Goal: Navigation & Orientation: Find specific page/section

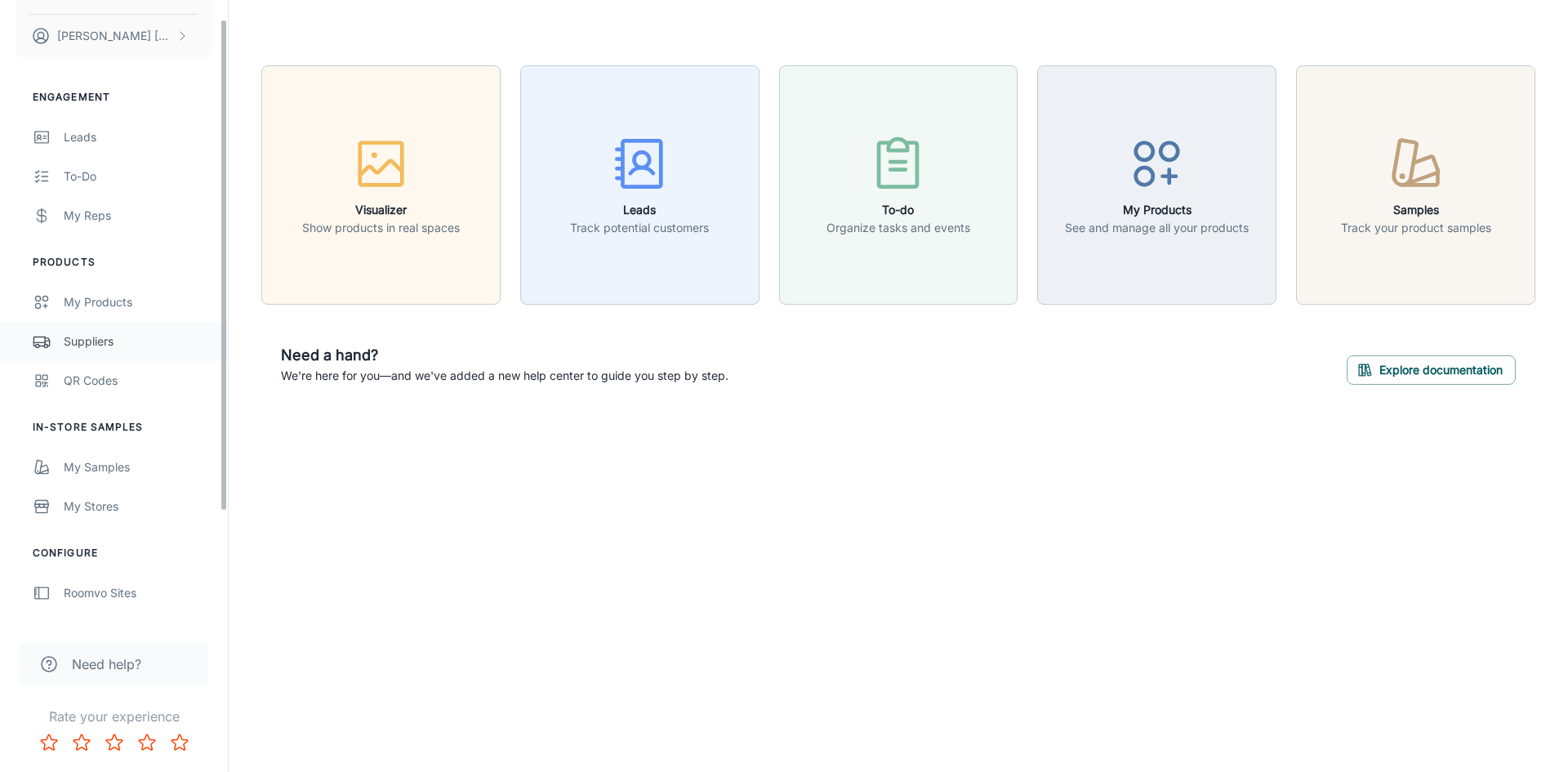
scroll to position [162, 0]
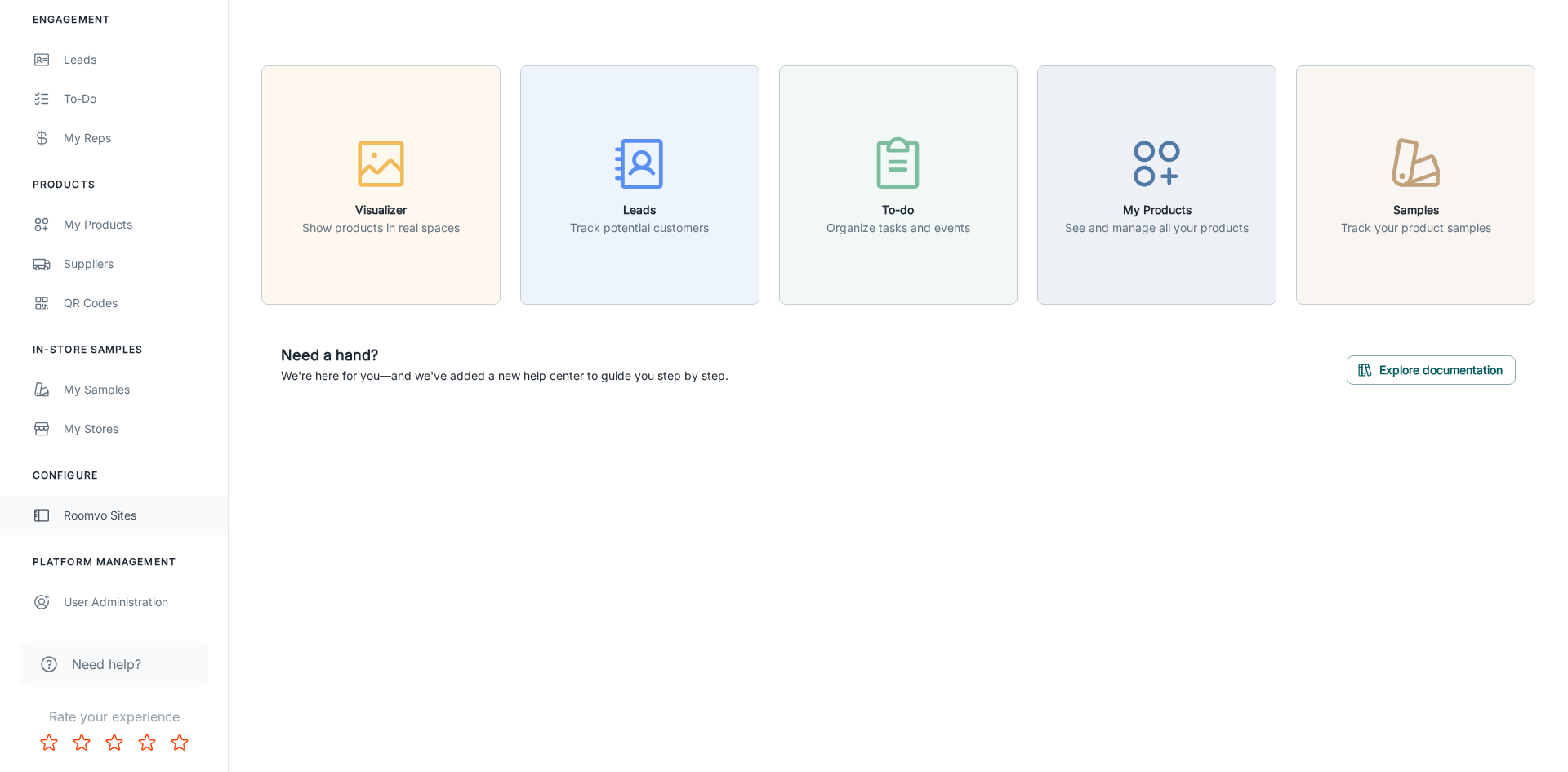
click at [99, 513] on div "Roomvo Sites" at bounding box center [137, 515] width 148 height 18
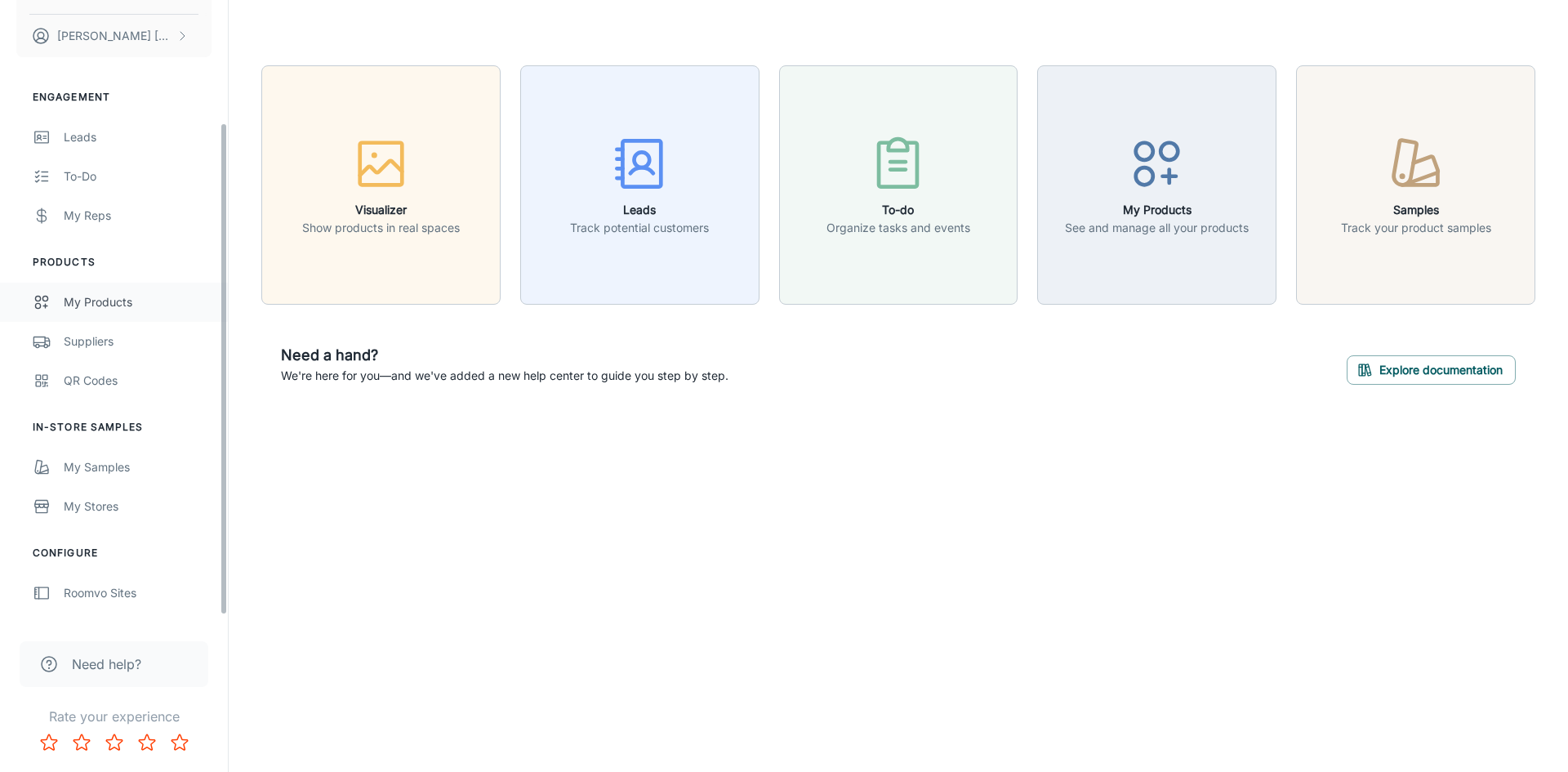
scroll to position [162, 0]
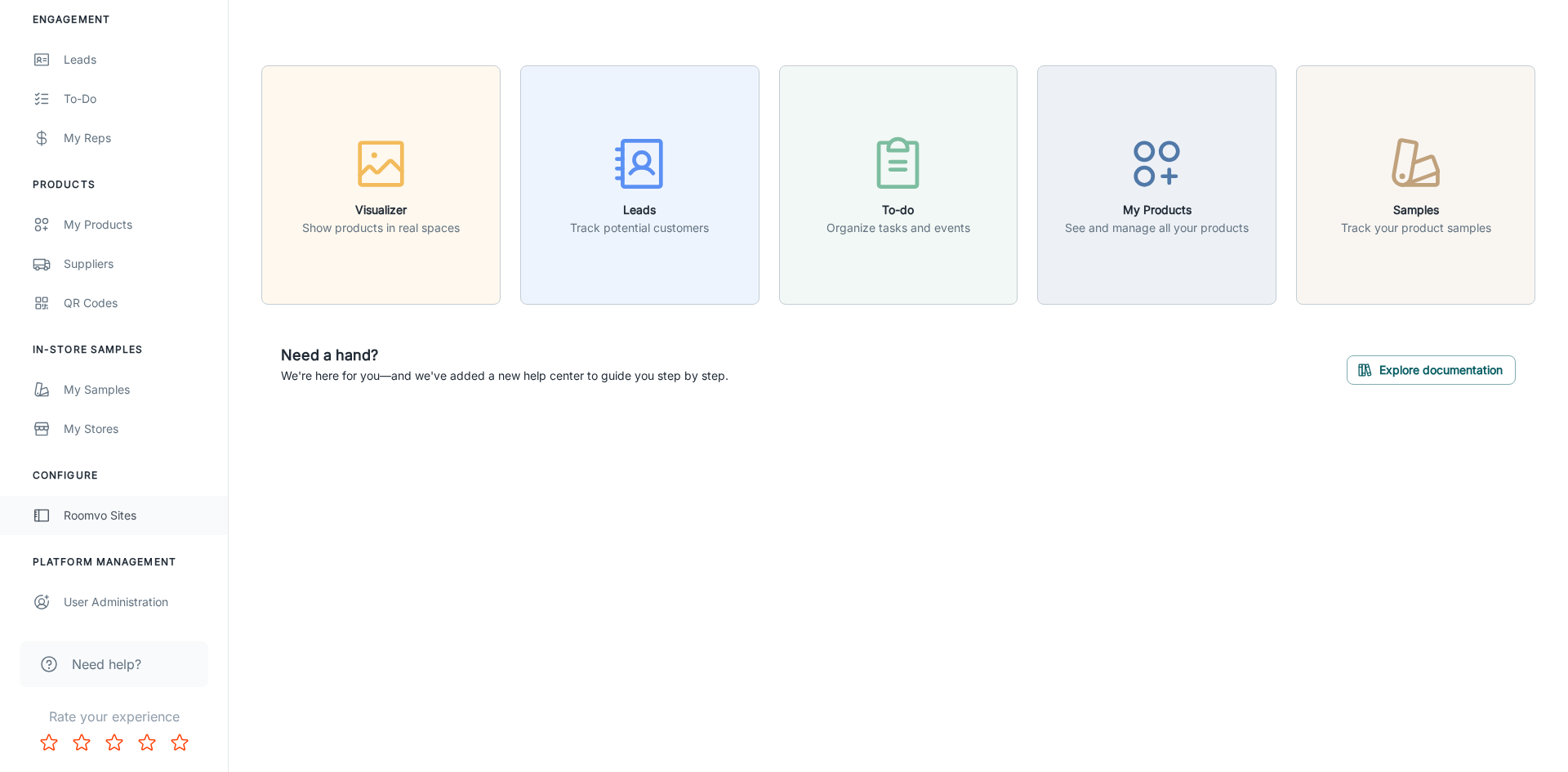
click at [125, 511] on div "Roomvo Sites" at bounding box center [137, 515] width 148 height 18
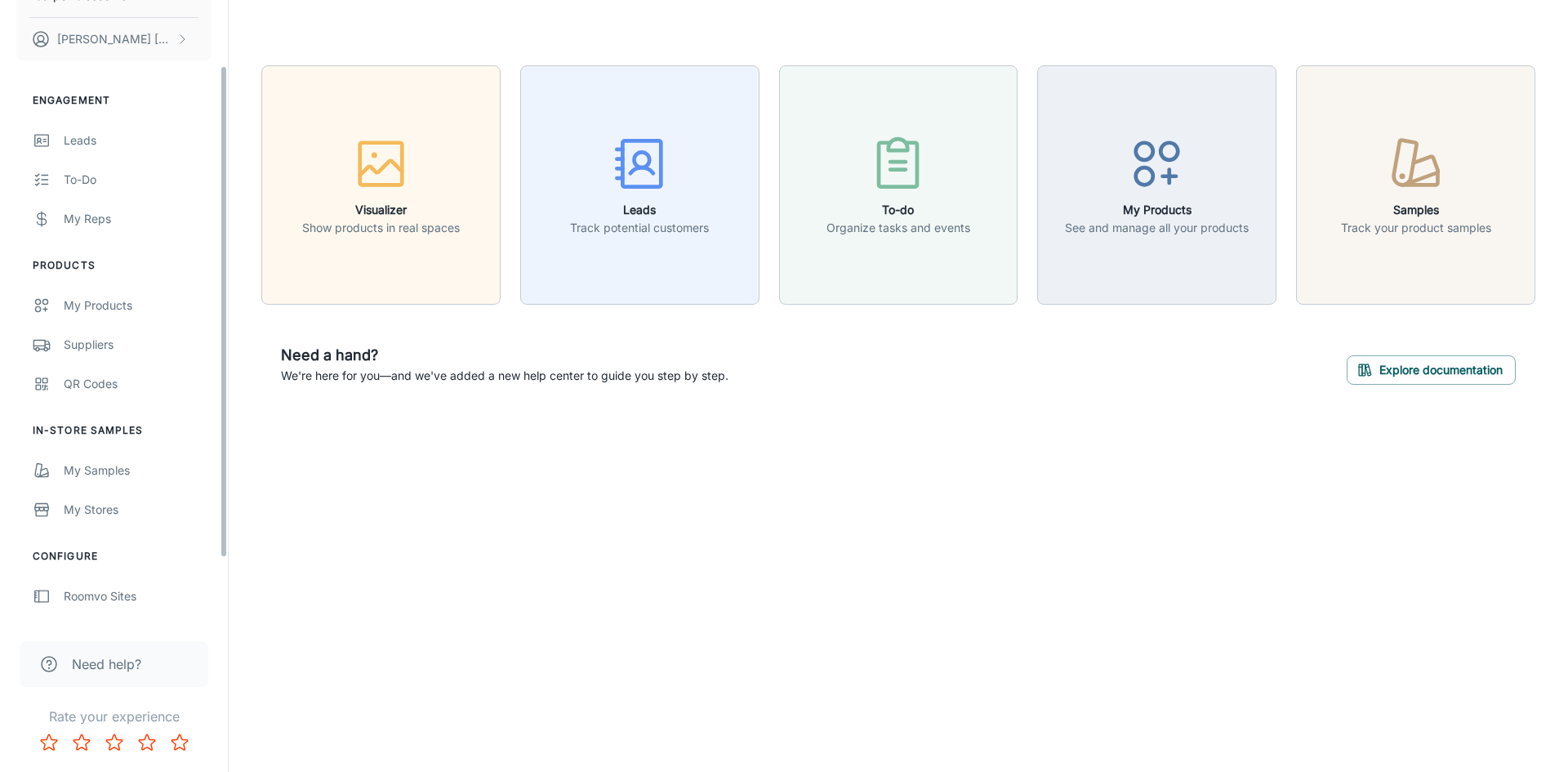
scroll to position [162, 0]
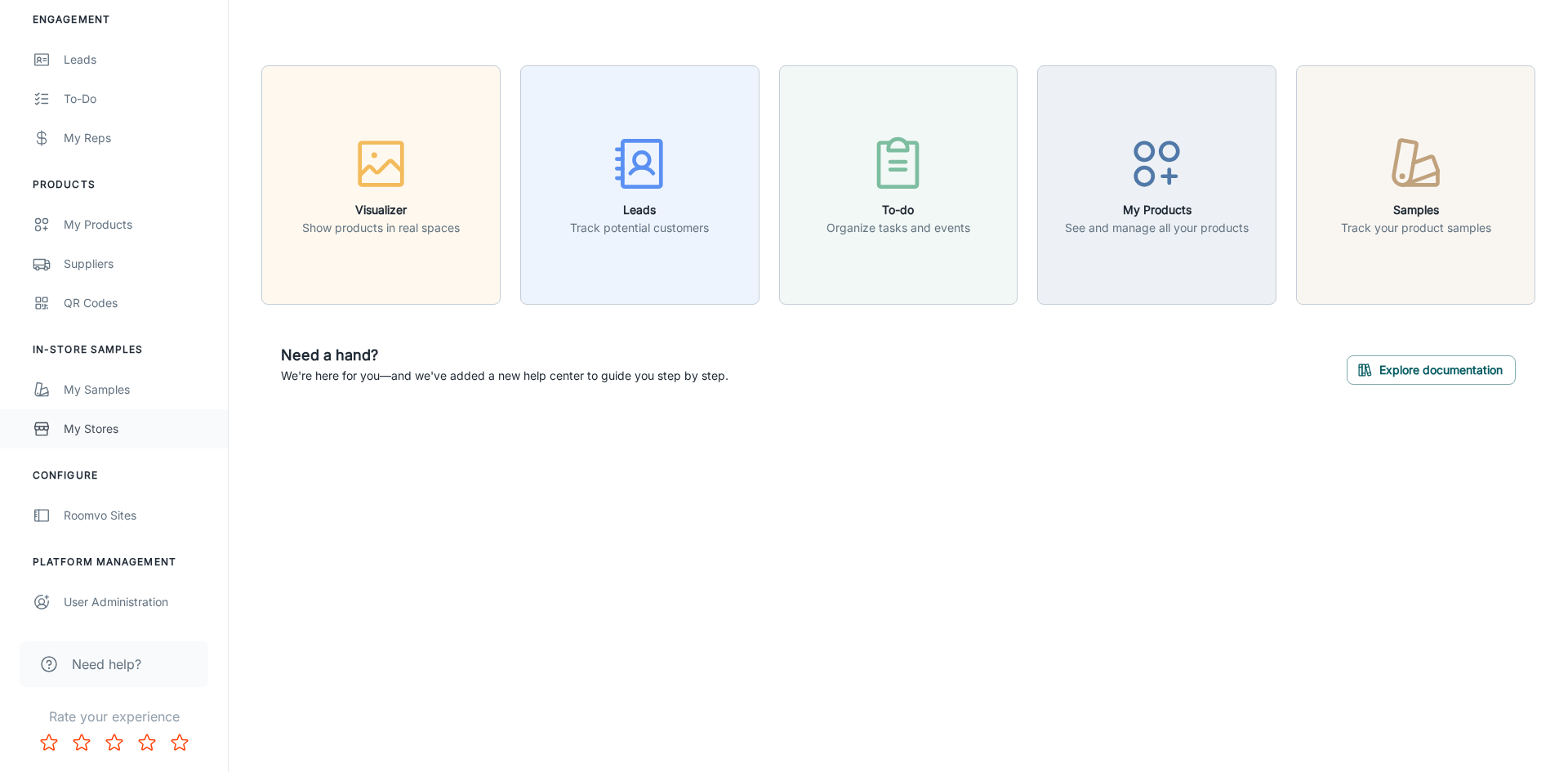
click at [98, 421] on div "My Stores" at bounding box center [137, 429] width 148 height 18
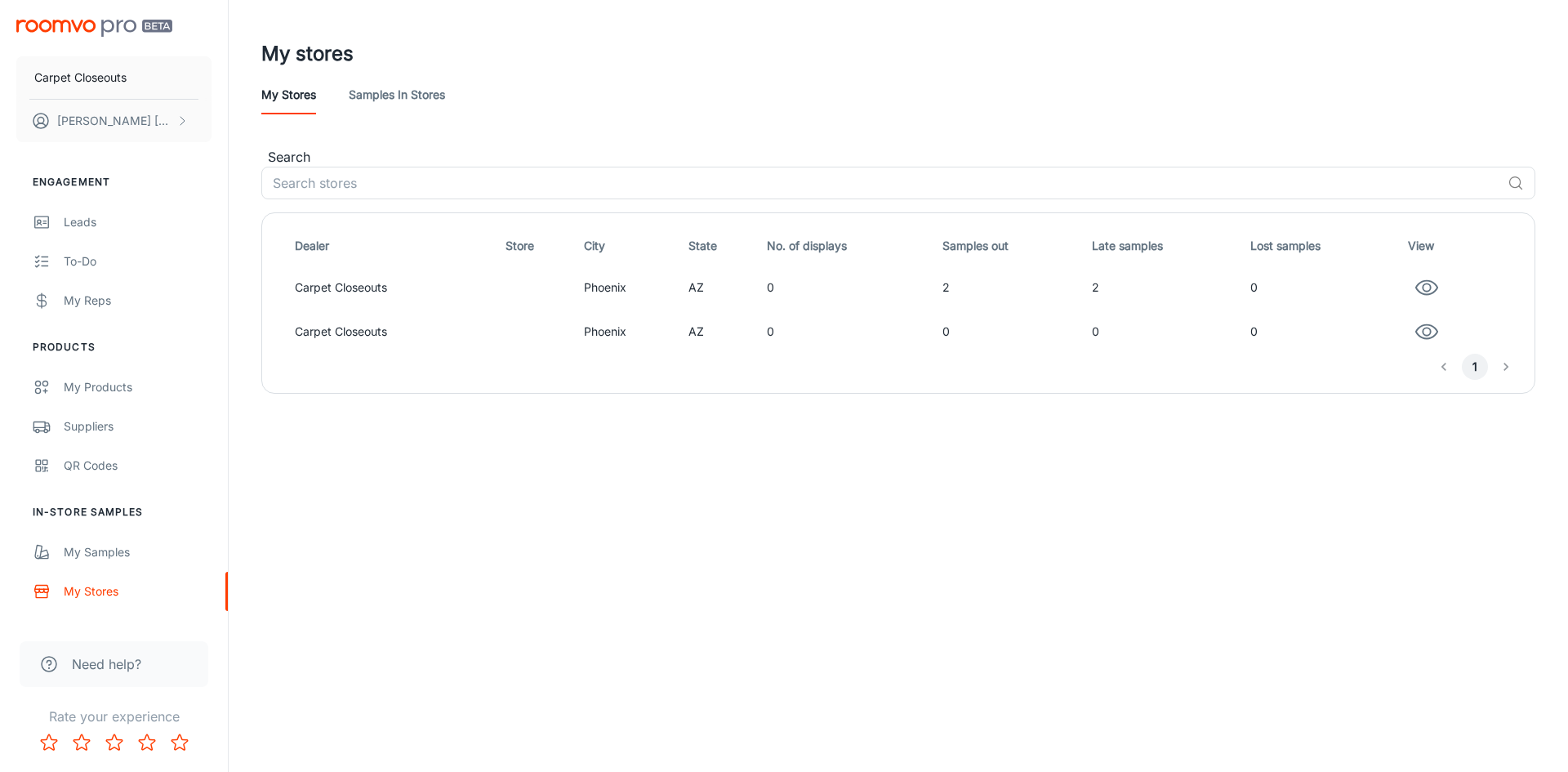
click at [412, 91] on link "Samples in stores" at bounding box center [397, 95] width 97 height 40
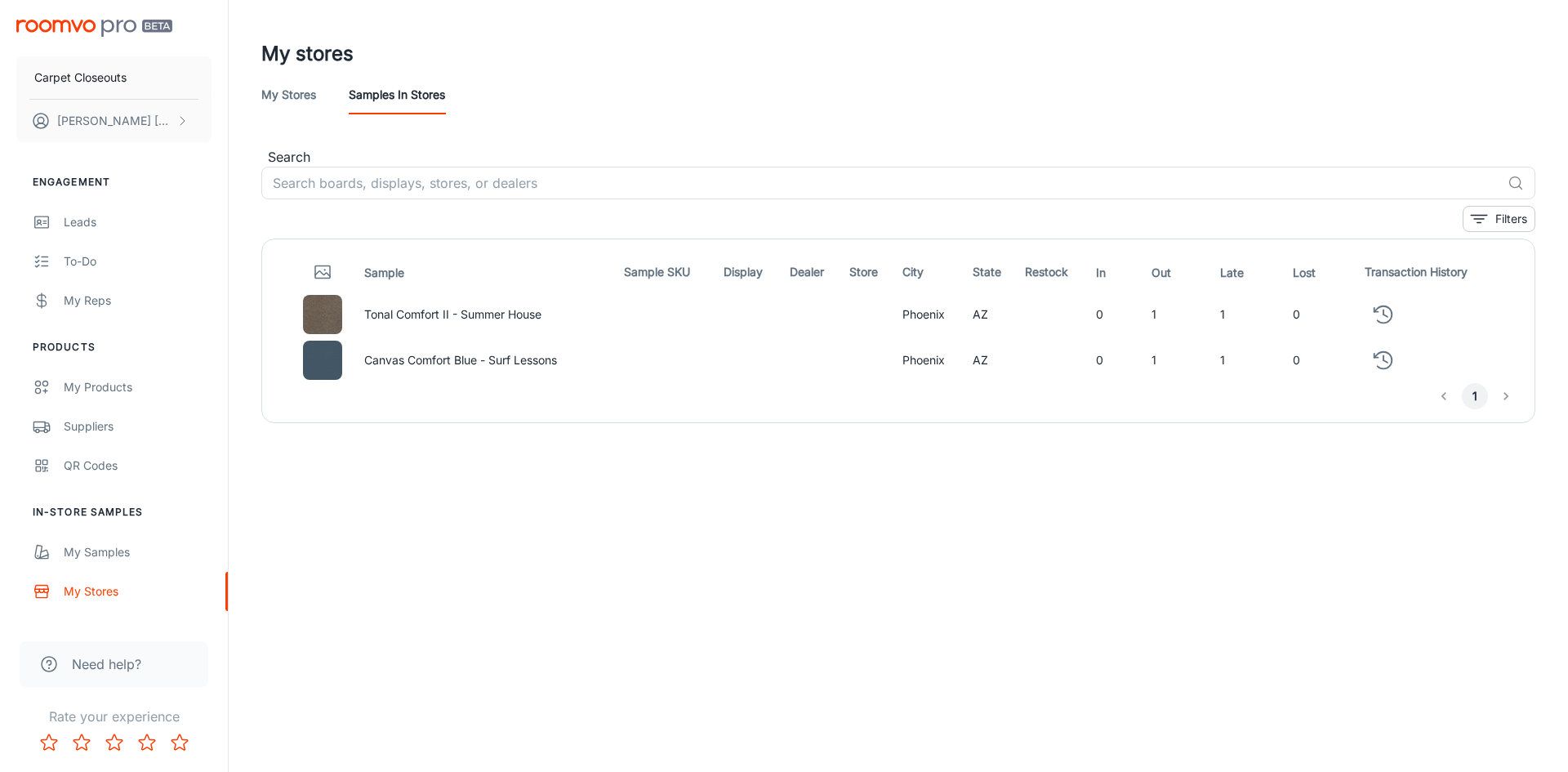
click at [294, 96] on link "My stores" at bounding box center [289, 95] width 54 height 40
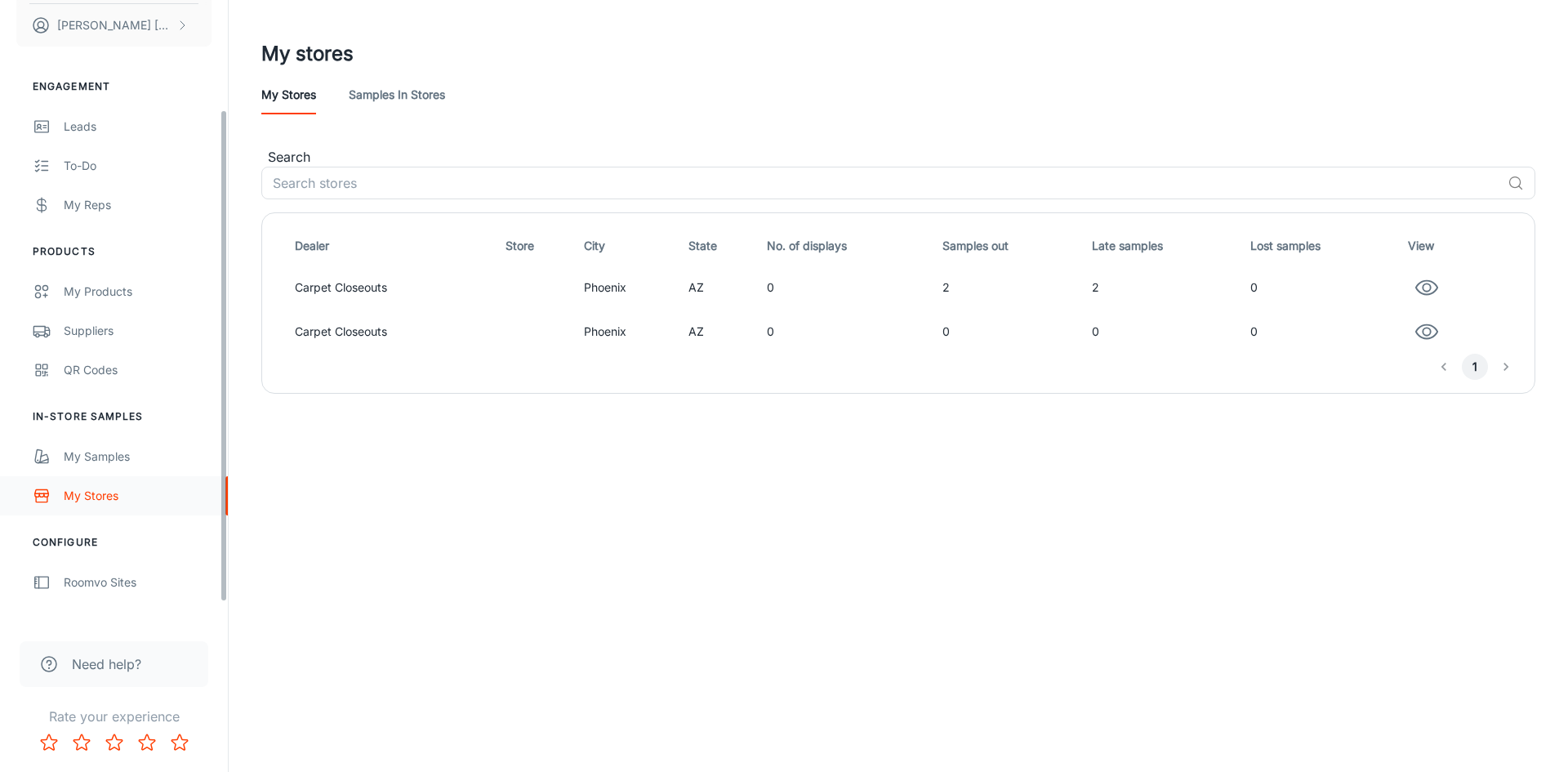
scroll to position [162, 0]
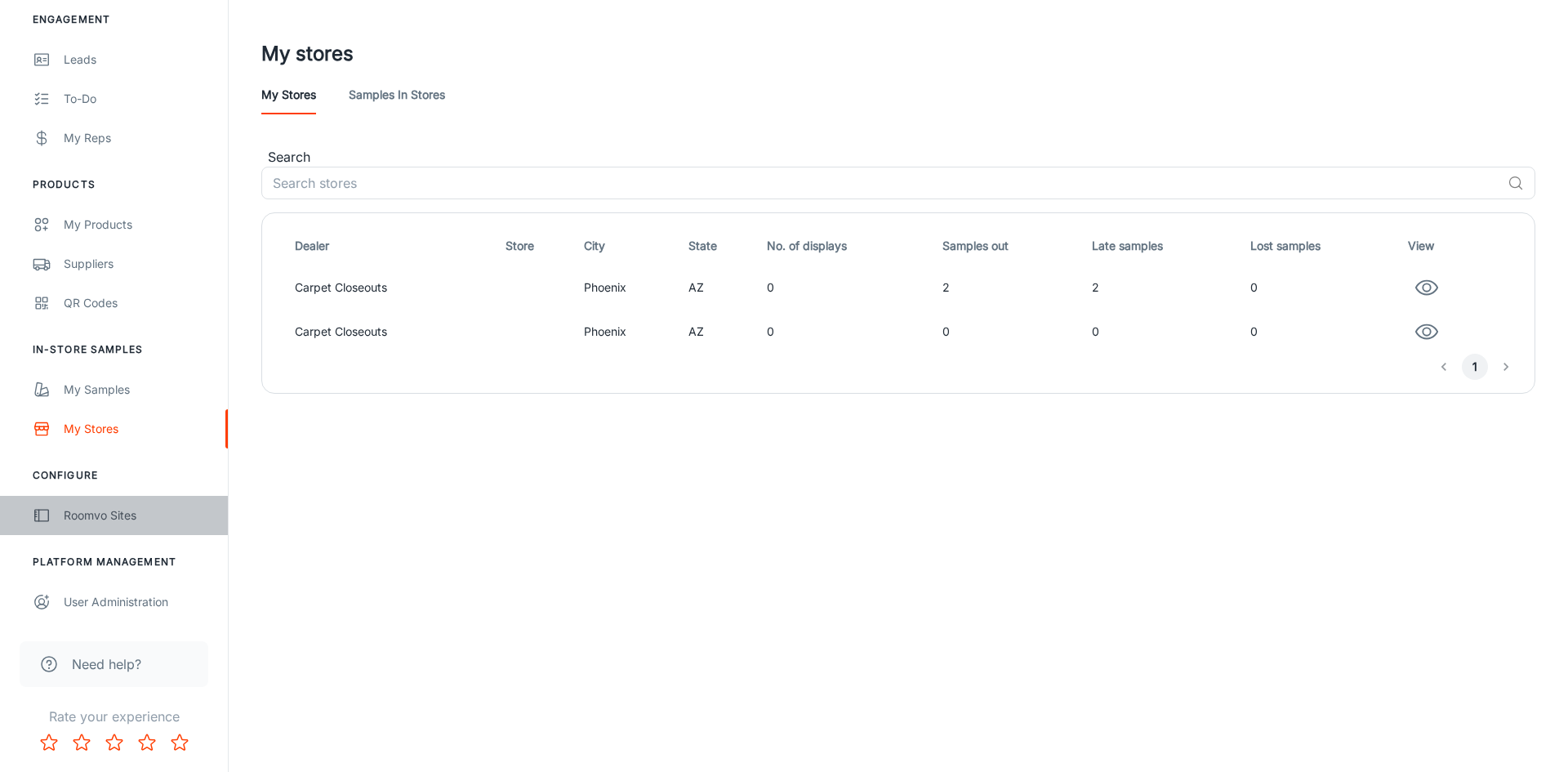
click at [114, 508] on div "Roomvo Sites" at bounding box center [137, 515] width 148 height 18
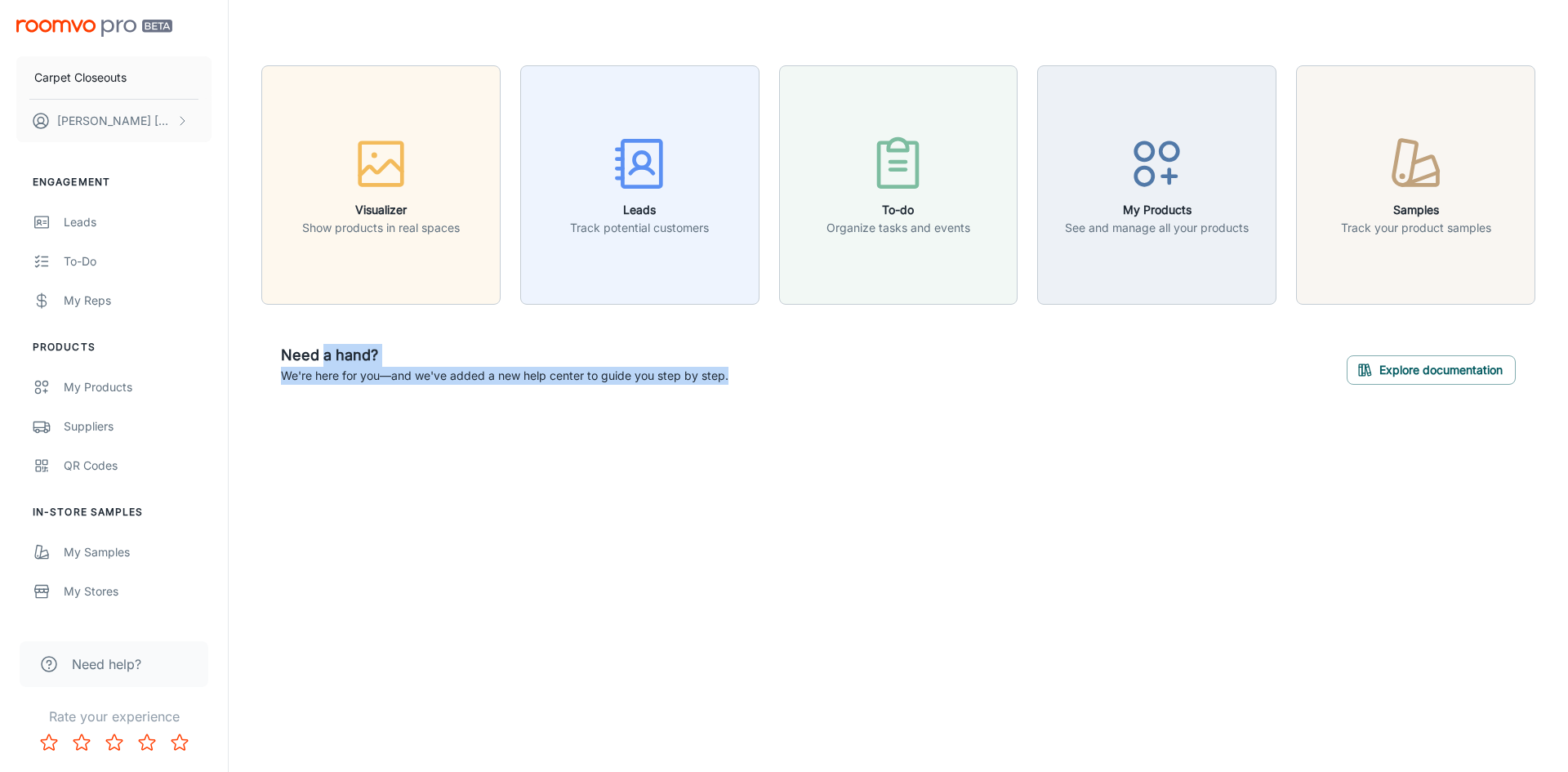
drag, startPoint x: 823, startPoint y: 406, endPoint x: 341, endPoint y: 347, distance: 485.6
click at [320, 346] on div "Visualizer Show products in real spaces Leads Track potential customers To-do O…" at bounding box center [898, 234] width 1340 height 469
click at [1001, 489] on div "Carpet Closeouts [PERSON_NAME] Engagement Leads To-do My Reps Products My Produ…" at bounding box center [784, 386] width 1568 height 772
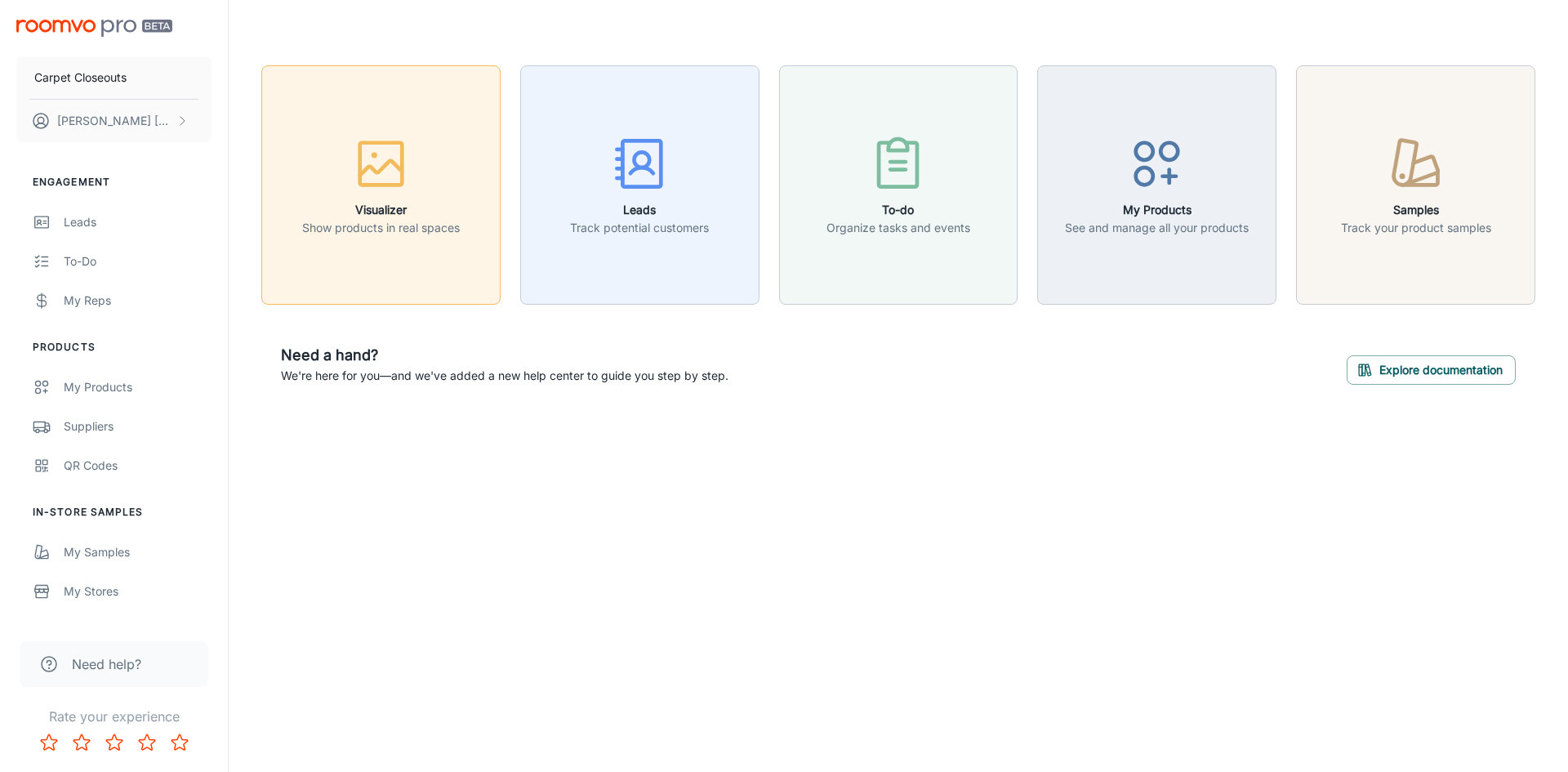
click at [388, 242] on button "Visualizer Show products in real spaces" at bounding box center [381, 185] width 239 height 239
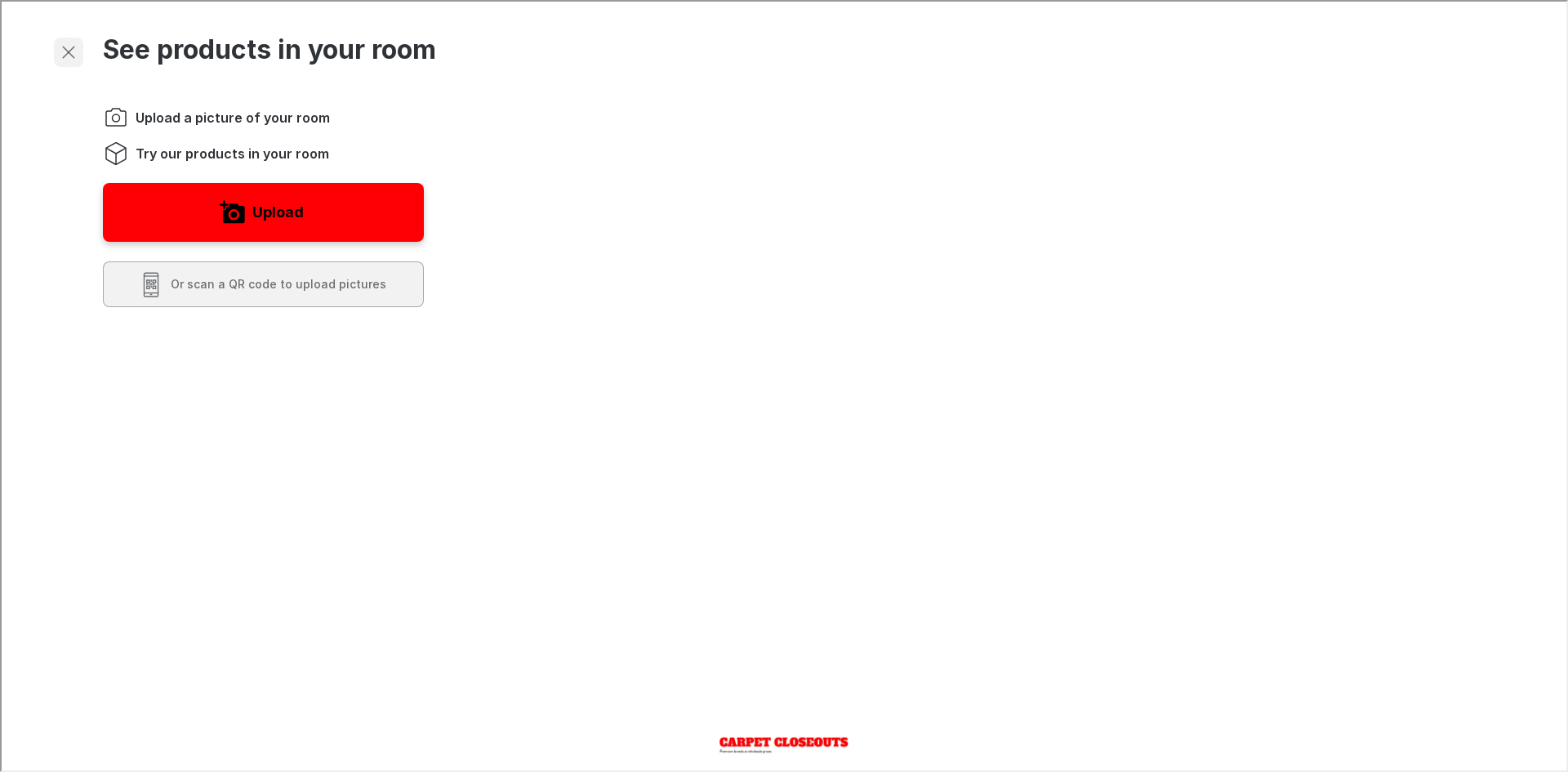
click at [78, 50] on button "Exit visualizer" at bounding box center [67, 51] width 30 height 30
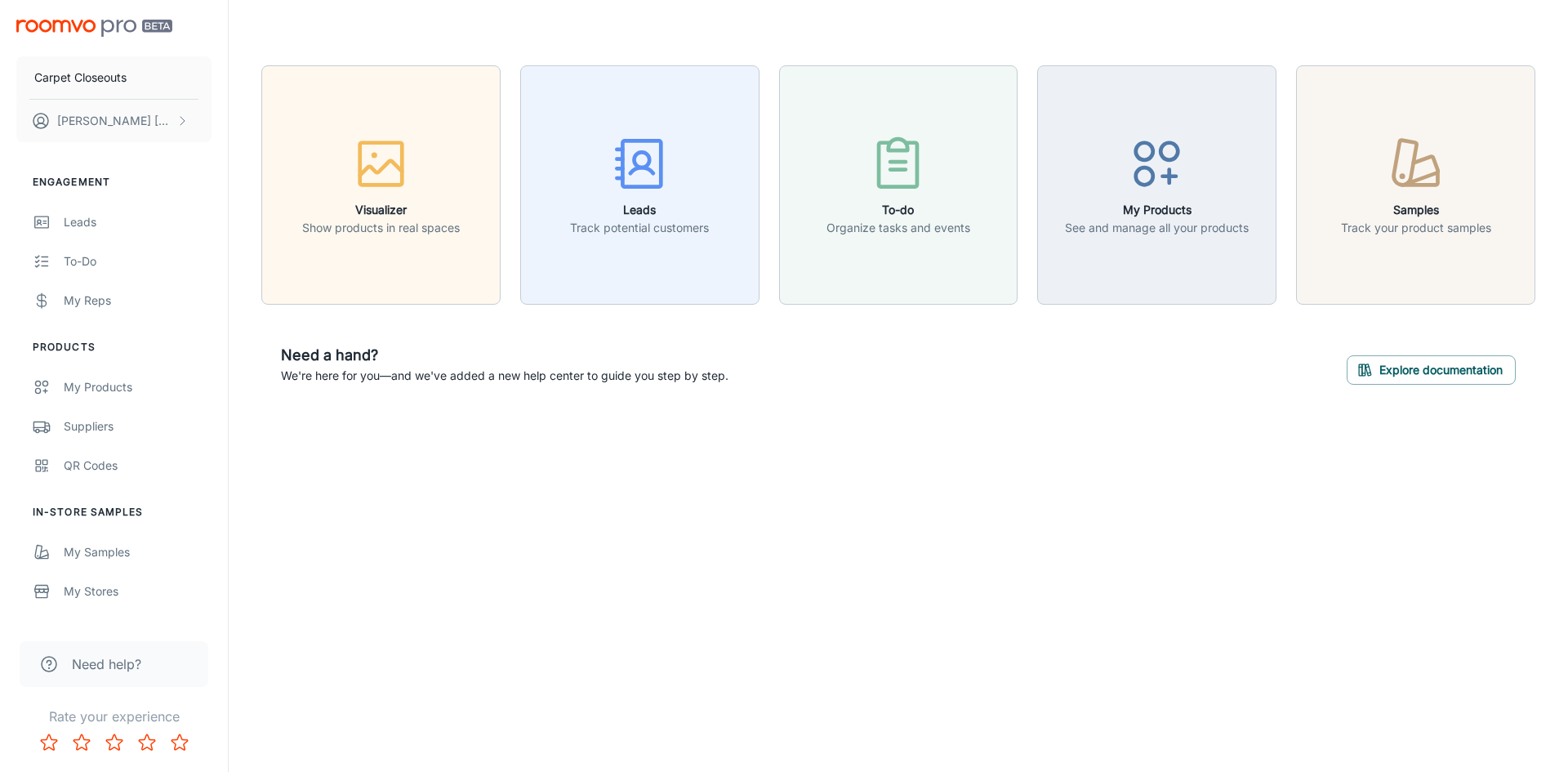
click at [1037, 526] on div "Carpet Closeouts [PERSON_NAME] Engagement Leads To-do My Reps Products My Produ…" at bounding box center [784, 386] width 1568 height 772
click at [1114, 523] on div "Carpet Closeouts [PERSON_NAME] Engagement Leads To-do My Reps Products My Produ…" at bounding box center [784, 386] width 1568 height 772
click at [1299, 409] on div "Visualizer Show products in real spaces Leads Track potential customers To-do O…" at bounding box center [898, 234] width 1340 height 469
click at [1291, 383] on div "Need a hand? We're here for you—and we've added a new help center to guide you …" at bounding box center [898, 364] width 1274 height 80
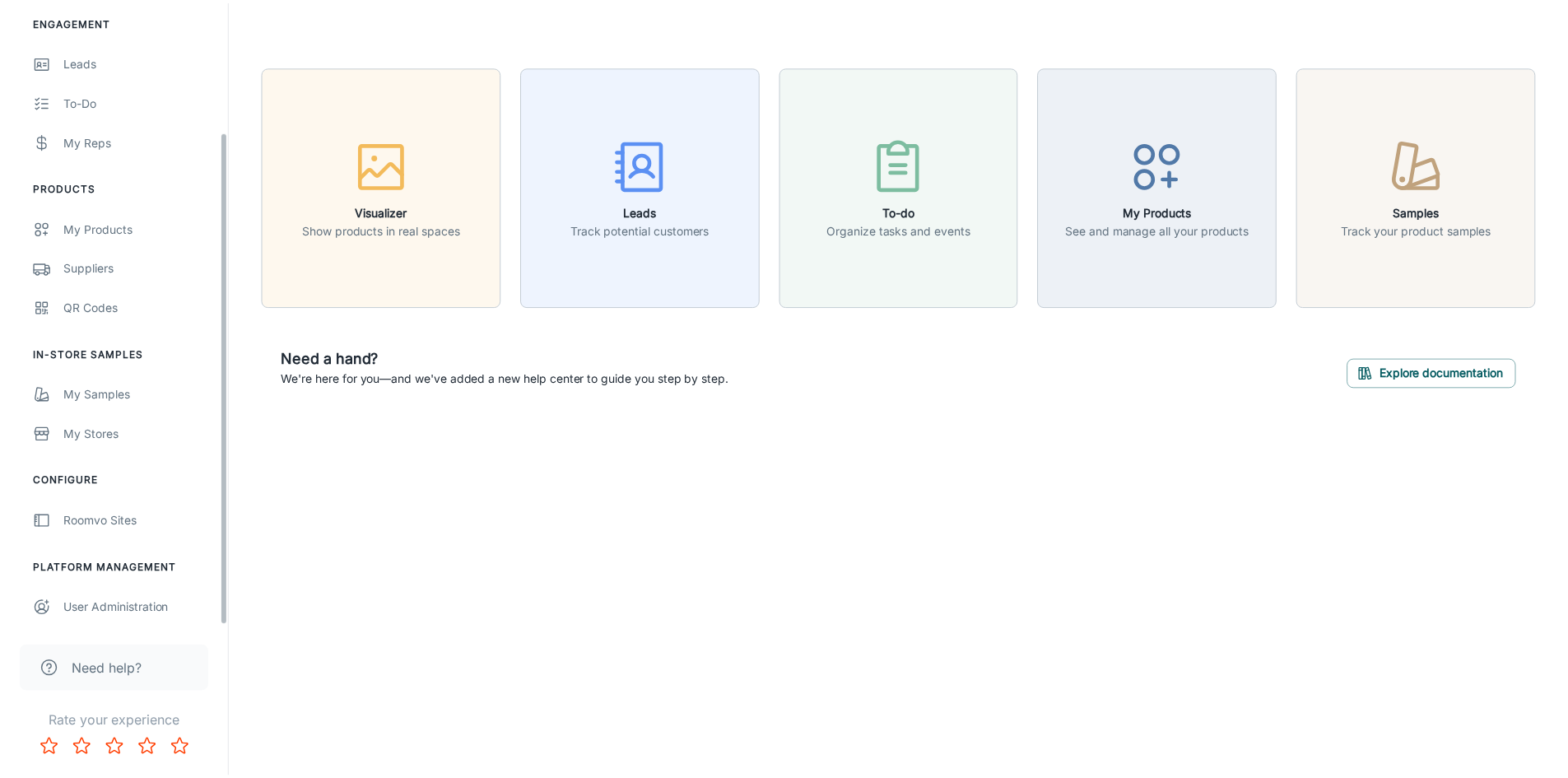
scroll to position [164, 0]
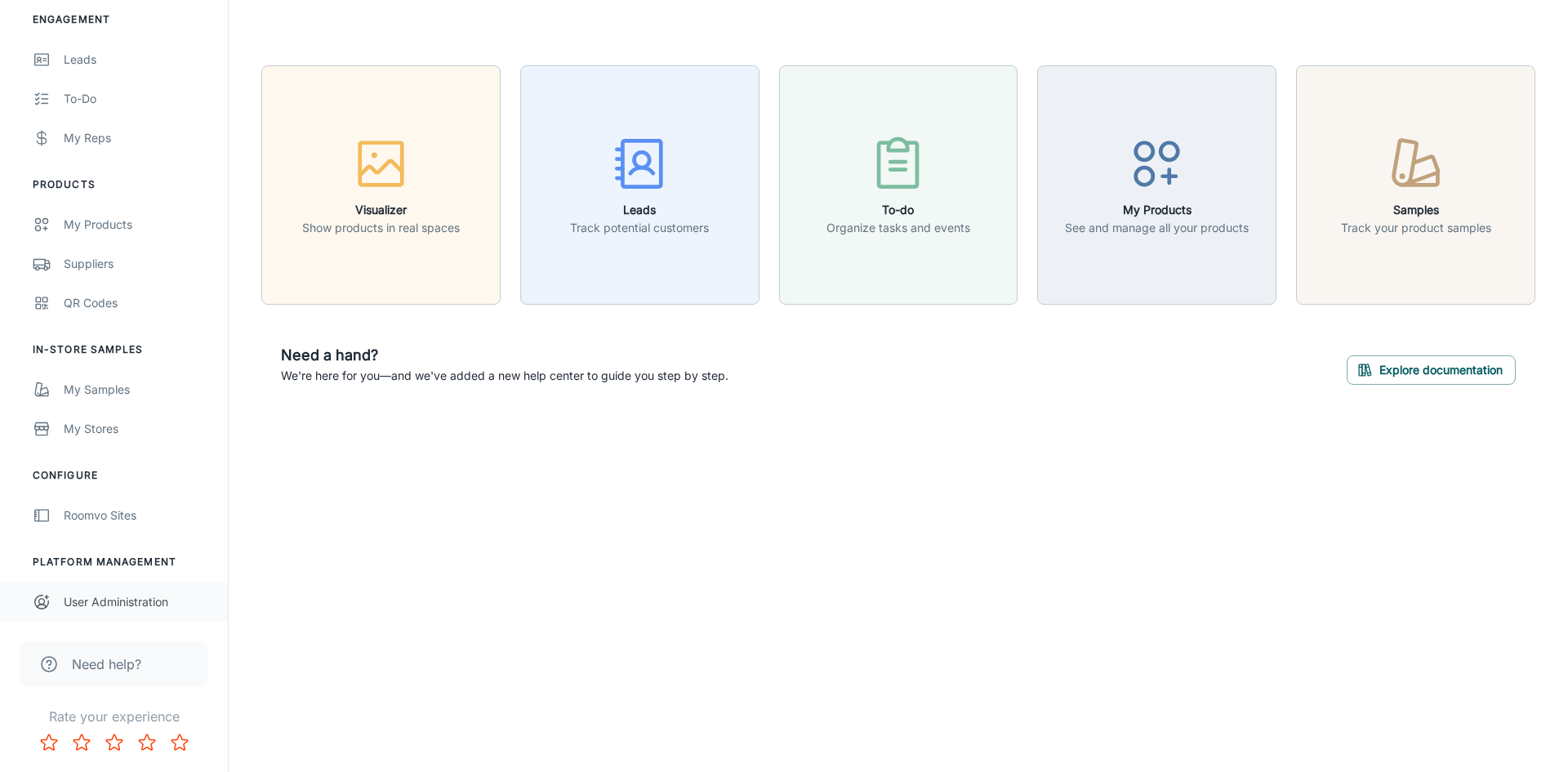
click at [138, 595] on div "User Administration" at bounding box center [137, 602] width 148 height 18
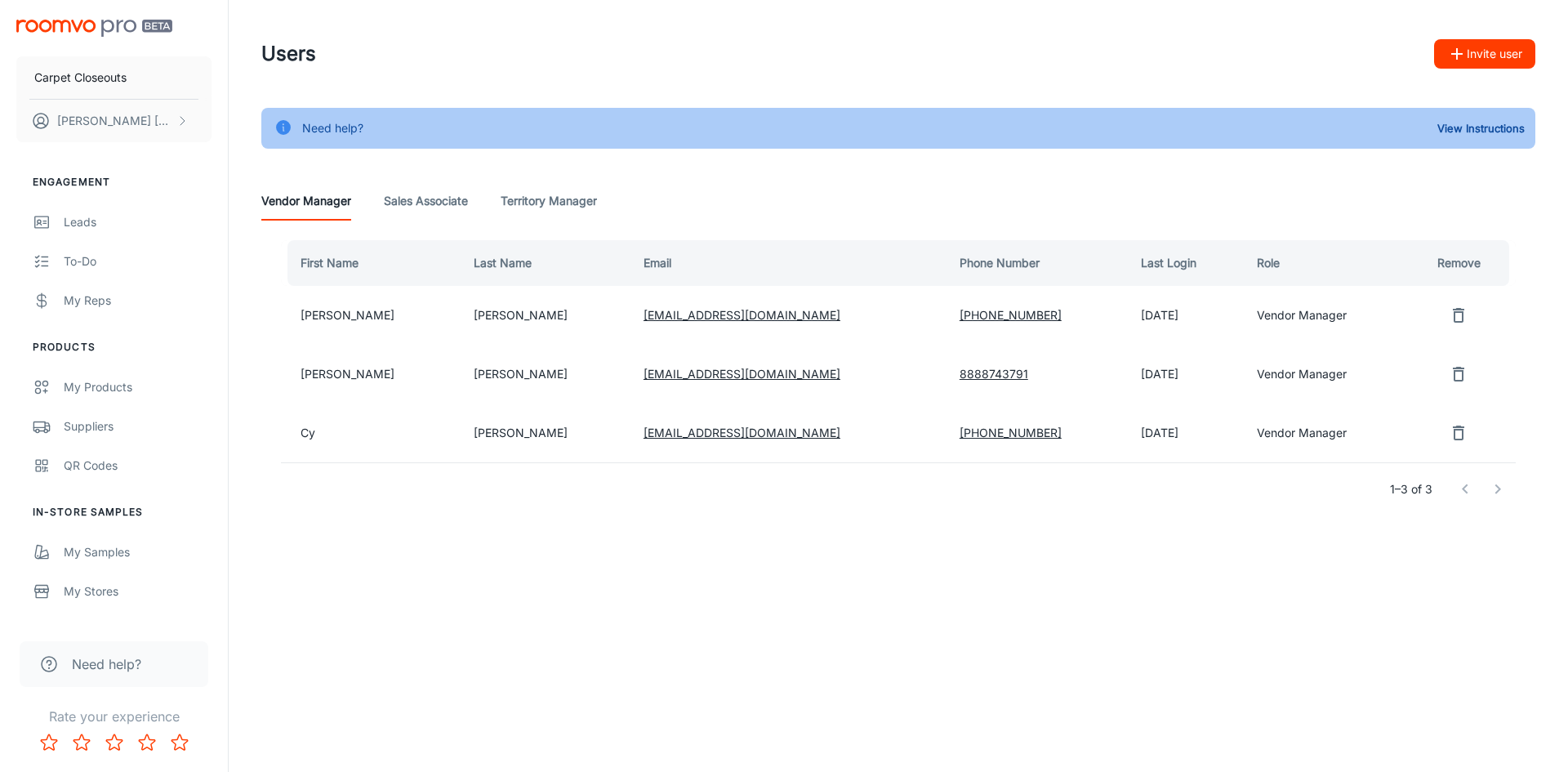
click at [42, 21] on img "scrollable content" at bounding box center [94, 28] width 156 height 17
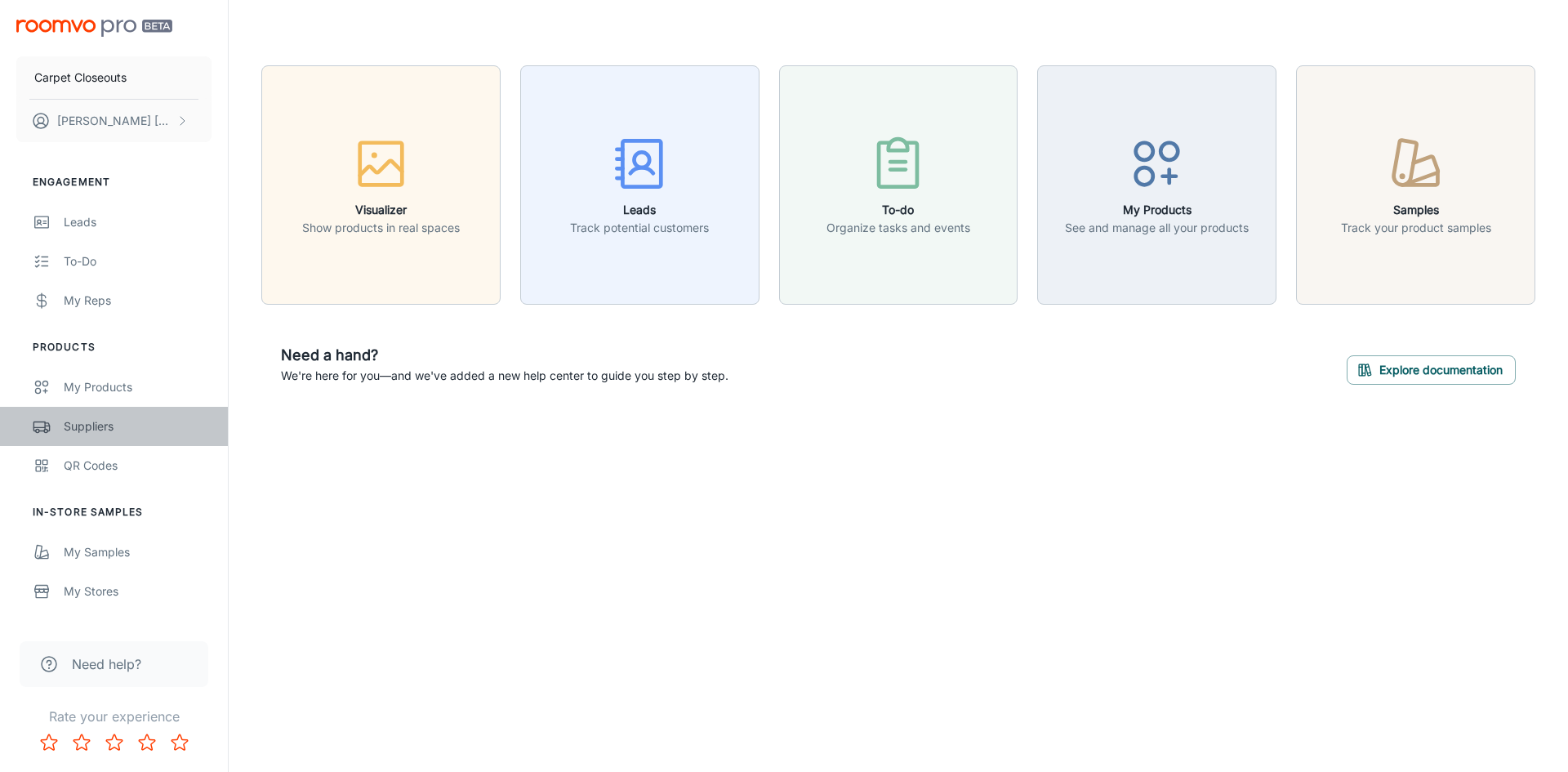
click at [85, 426] on div "Suppliers" at bounding box center [137, 426] width 148 height 18
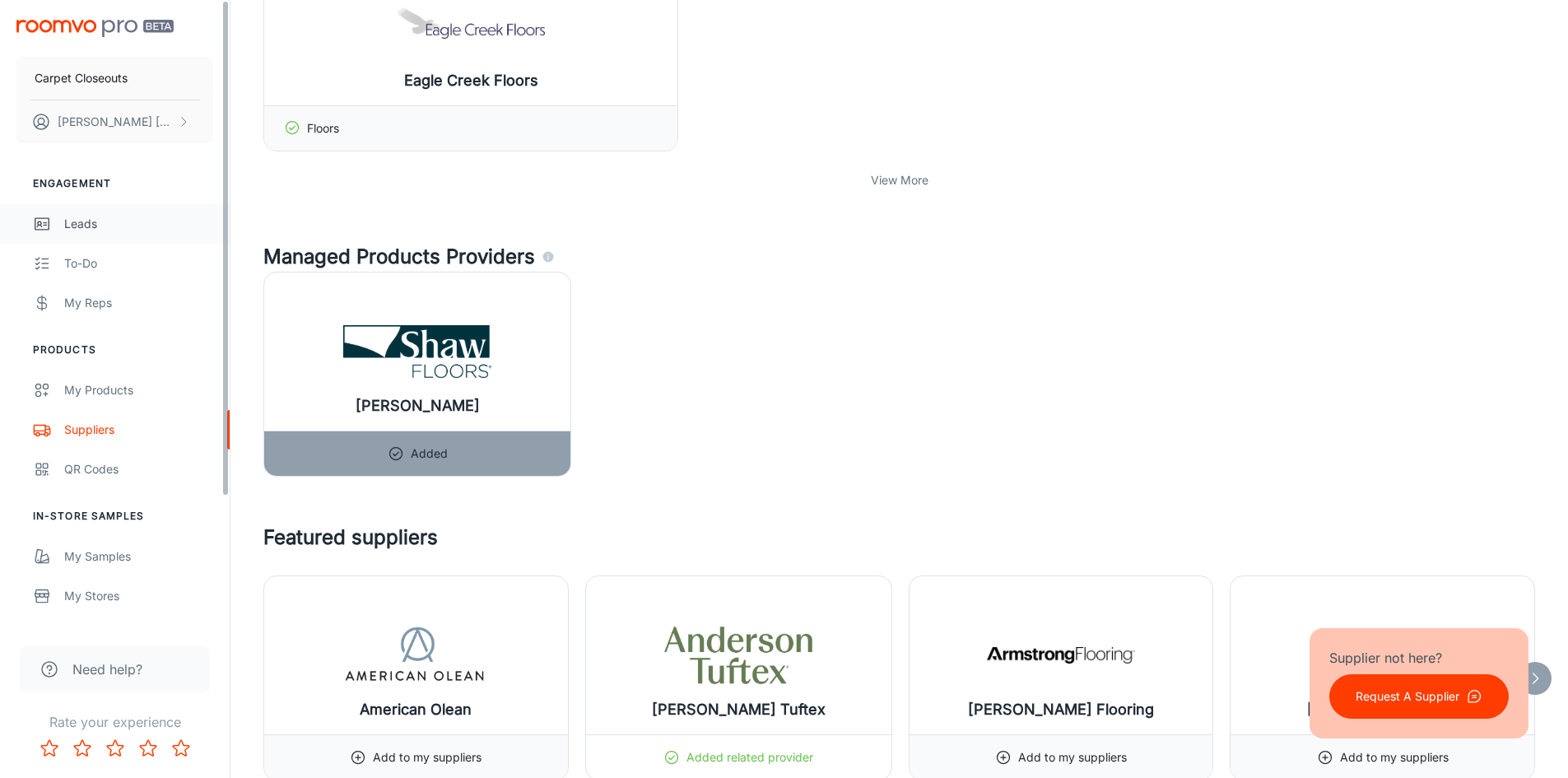
scroll to position [298, 0]
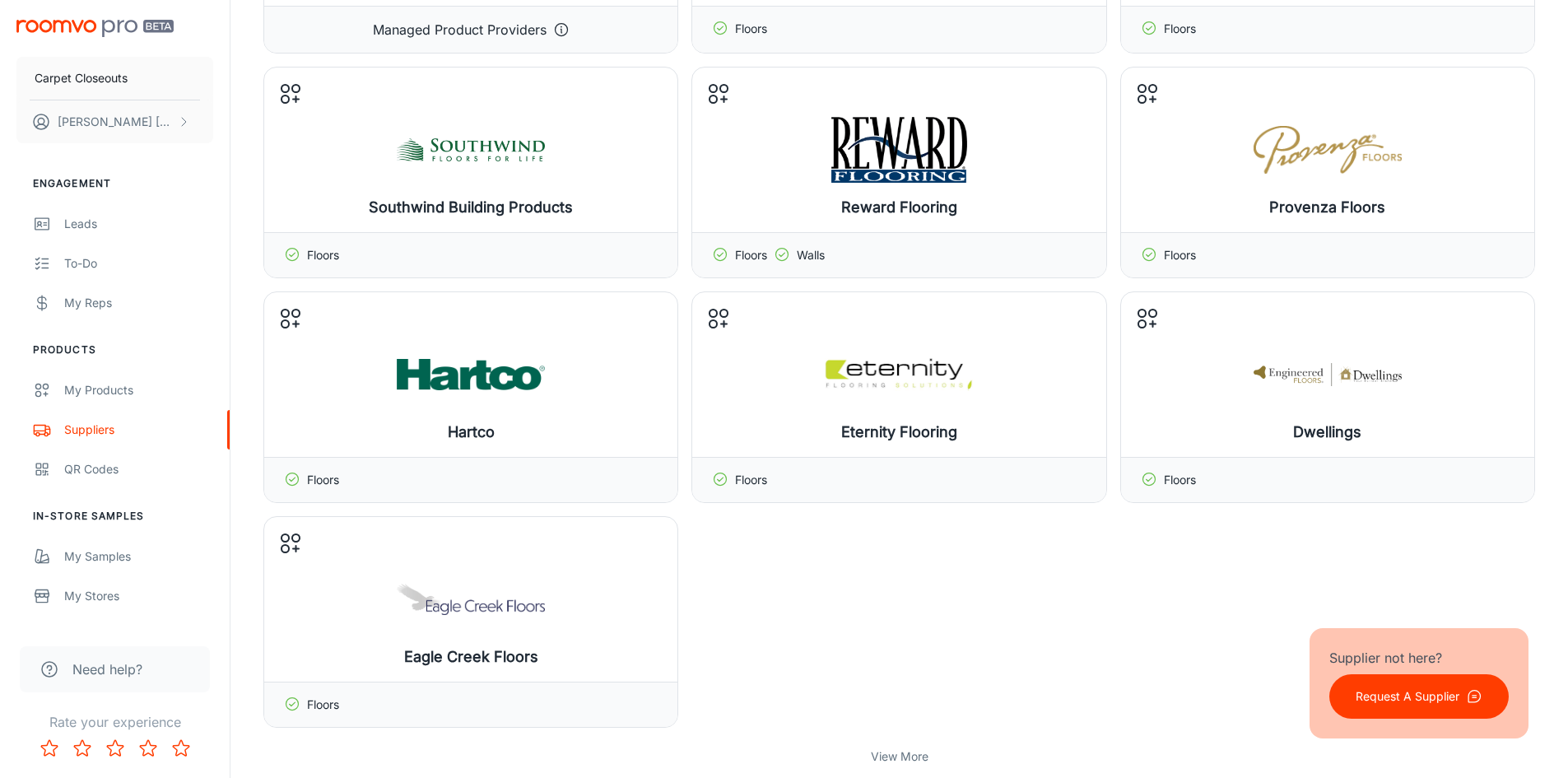
click at [102, 26] on img "scrollable content" at bounding box center [95, 28] width 157 height 17
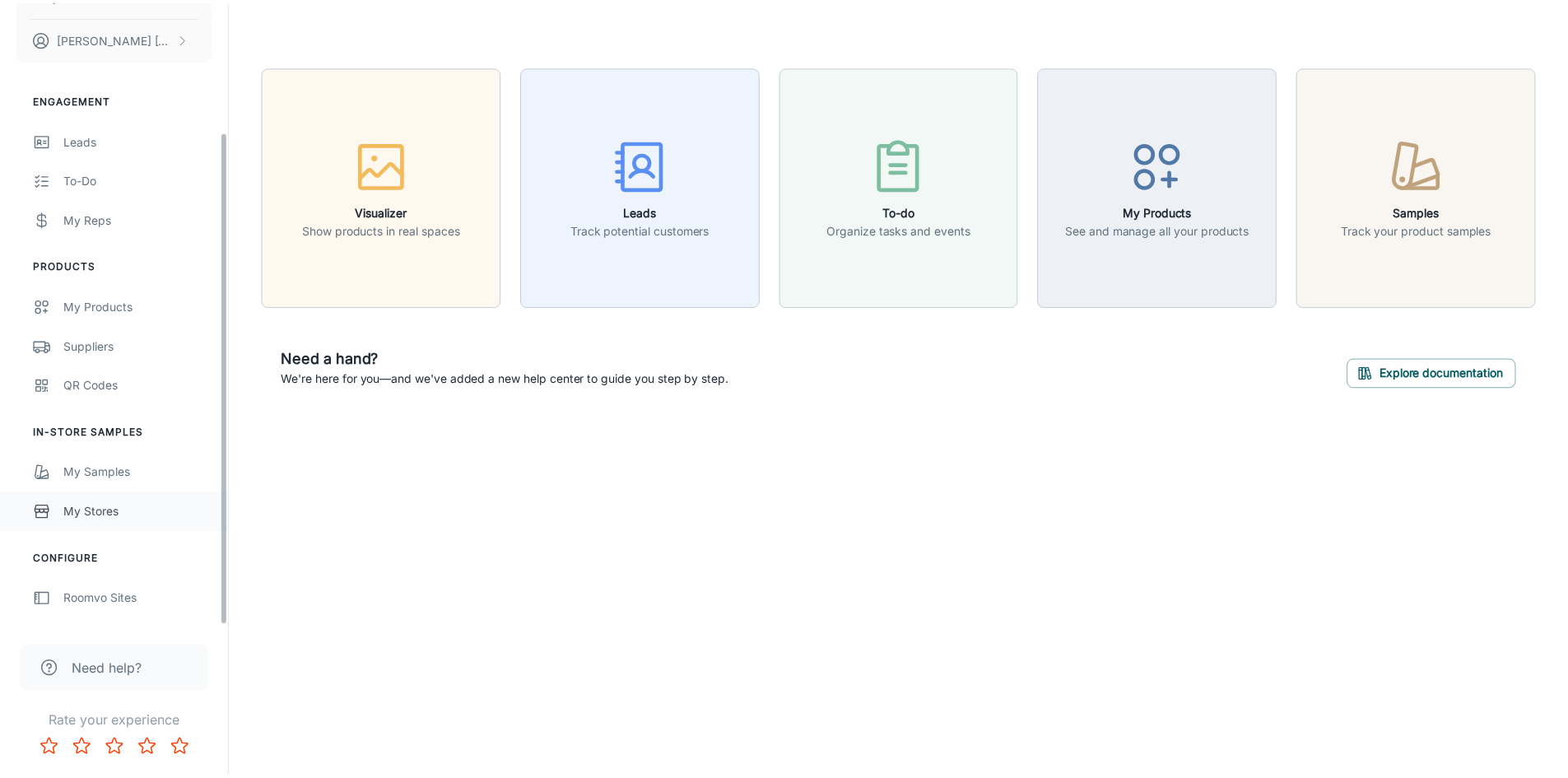
scroll to position [164, 0]
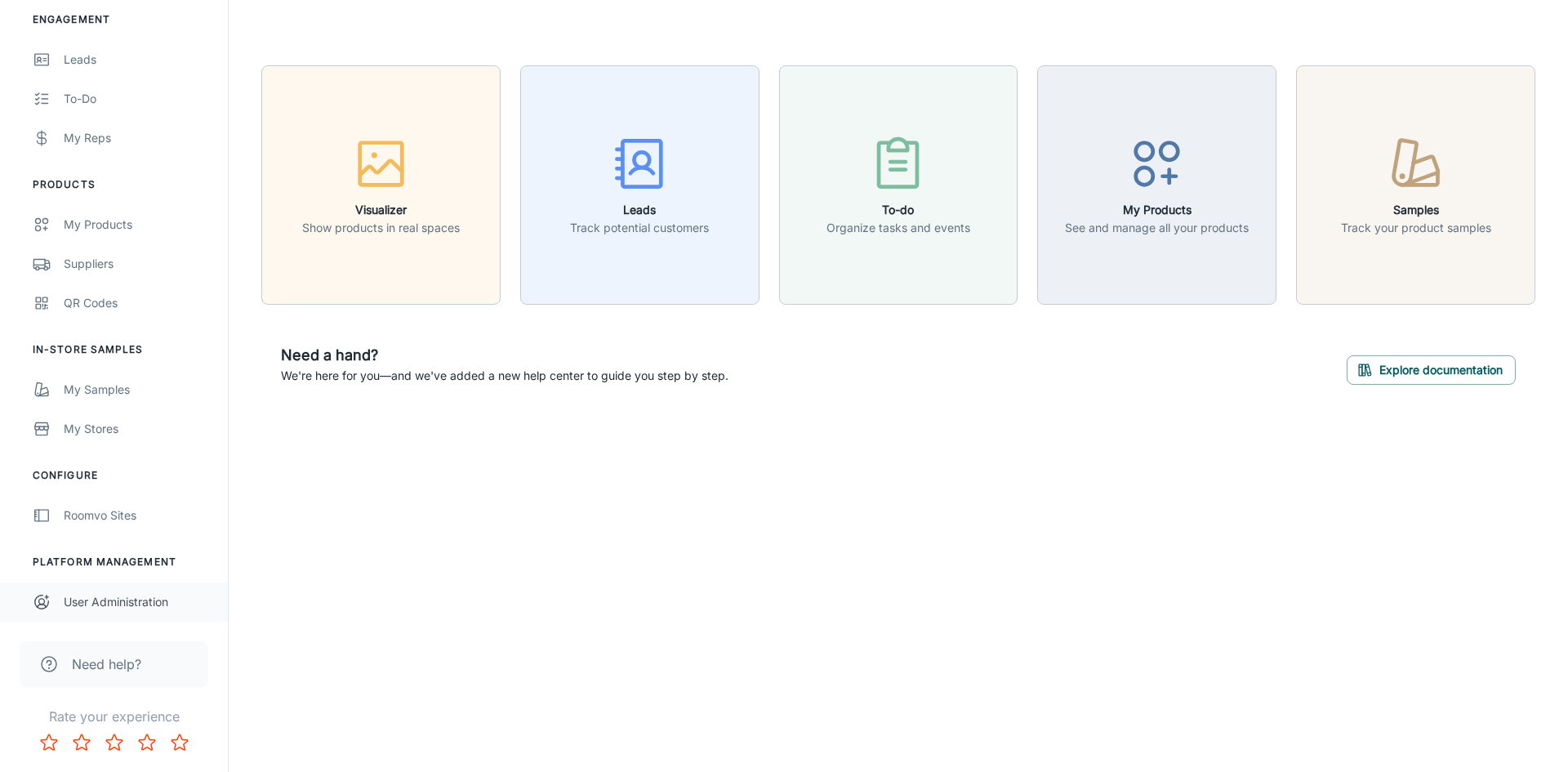
click at [141, 603] on div "User Administration" at bounding box center [137, 602] width 148 height 18
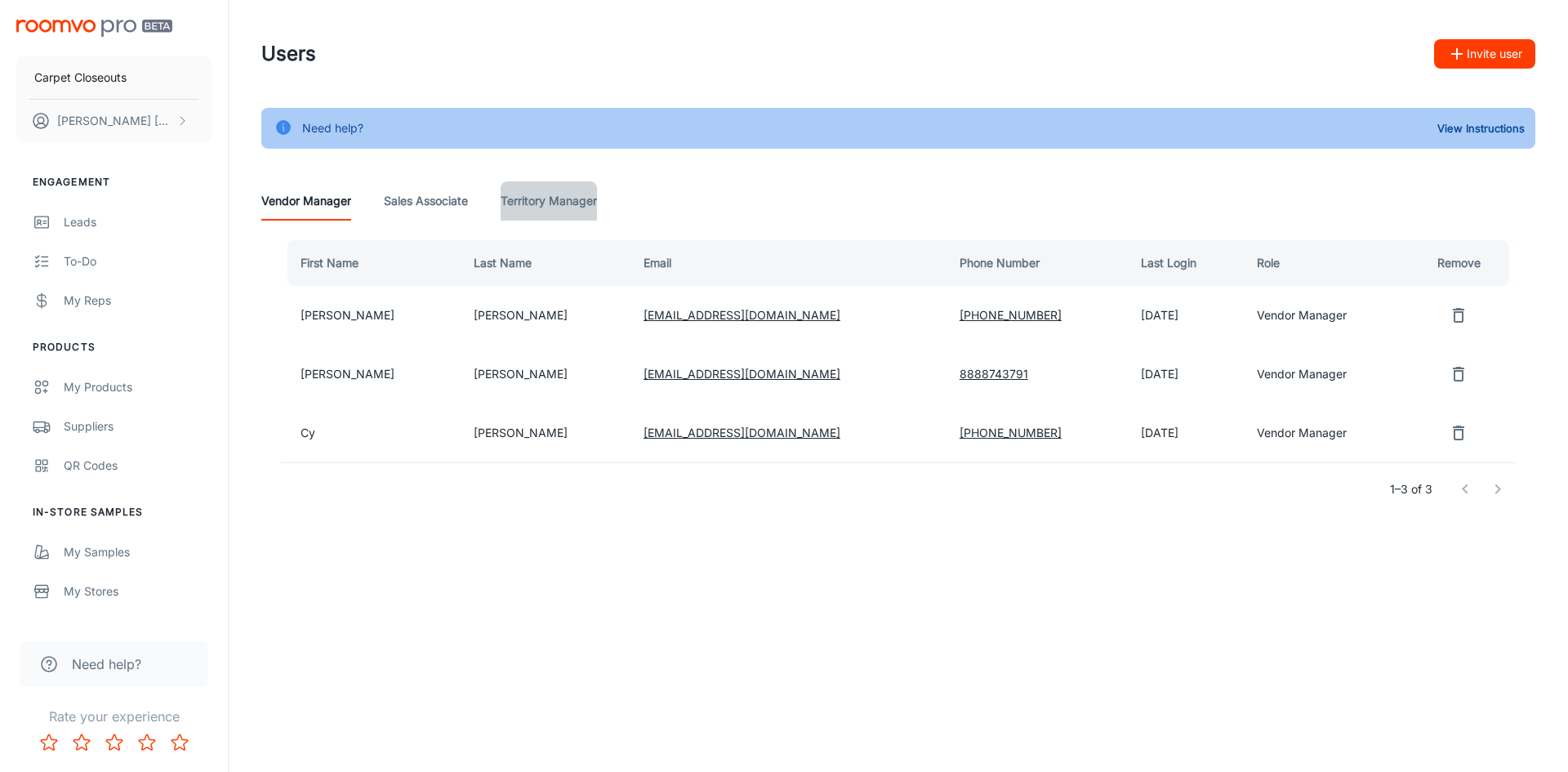
click at [507, 205] on Manager "Territory Manager" at bounding box center [549, 201] width 97 height 40
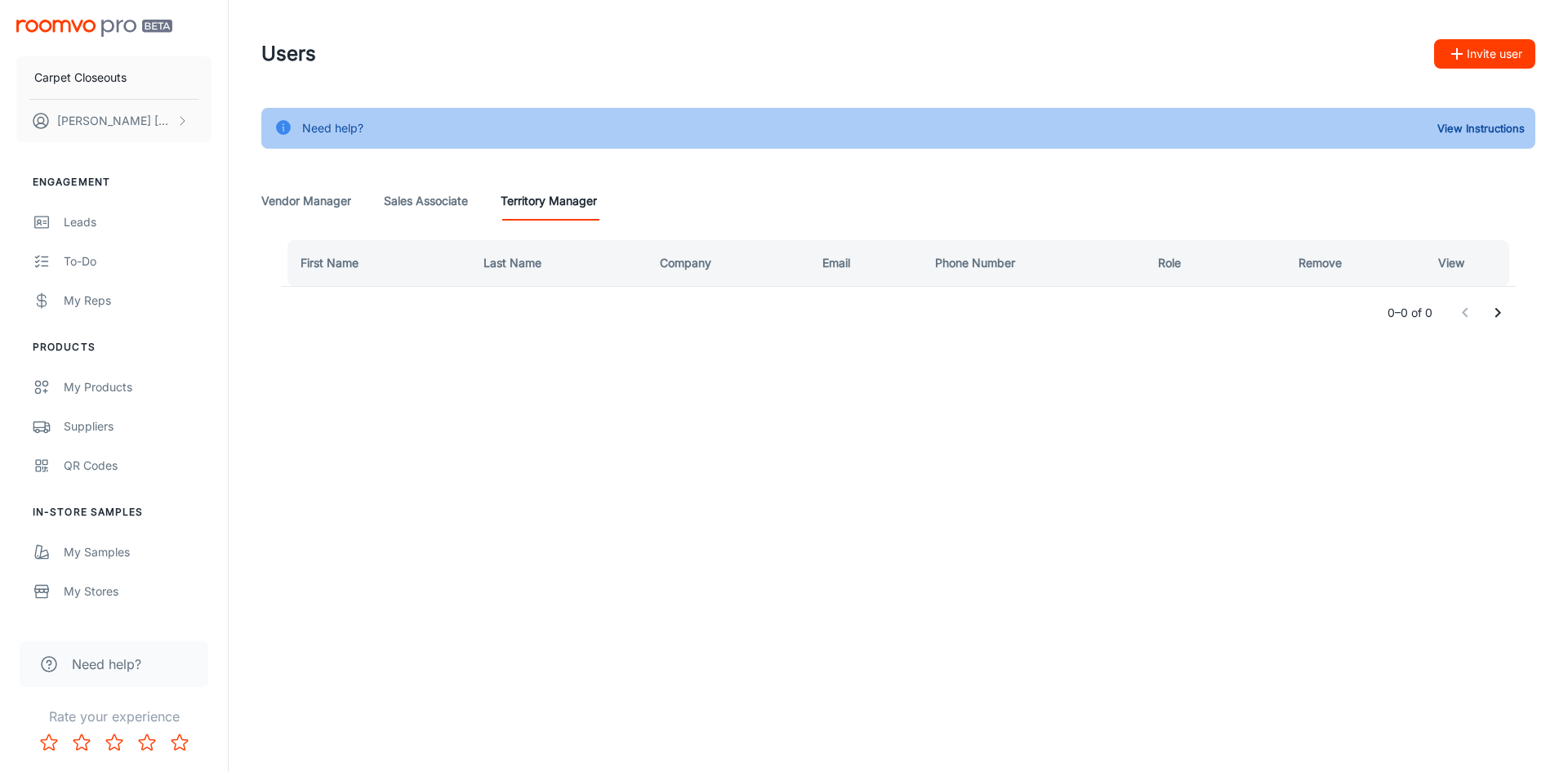
click at [473, 189] on div "Vendor Manager Sales Associate Territory Manager" at bounding box center [898, 201] width 1274 height 40
click at [418, 188] on Associate "Sales Associate" at bounding box center [426, 201] width 84 height 40
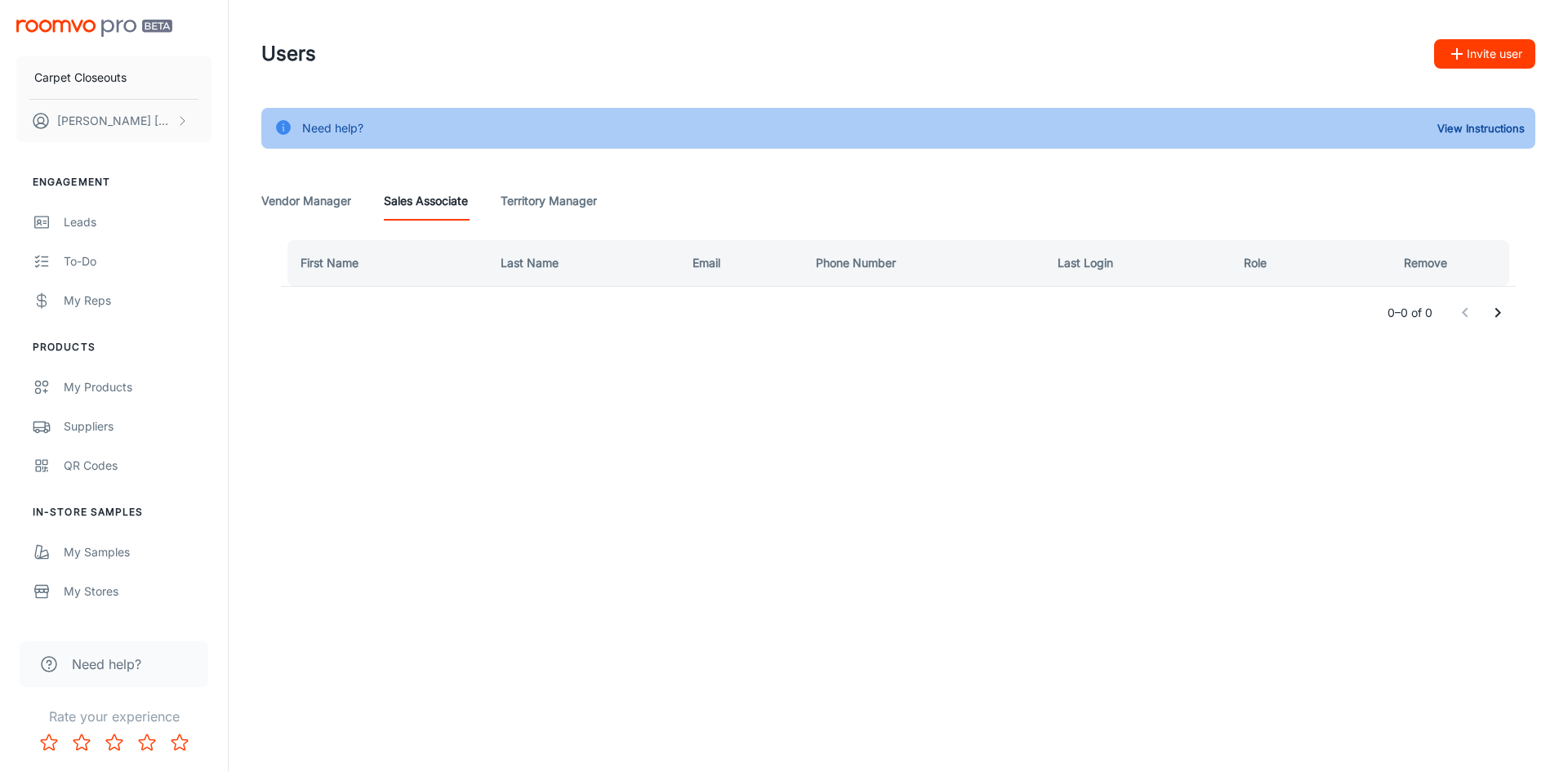
click at [326, 203] on Manager "Vendor Manager" at bounding box center [306, 201] width 90 height 40
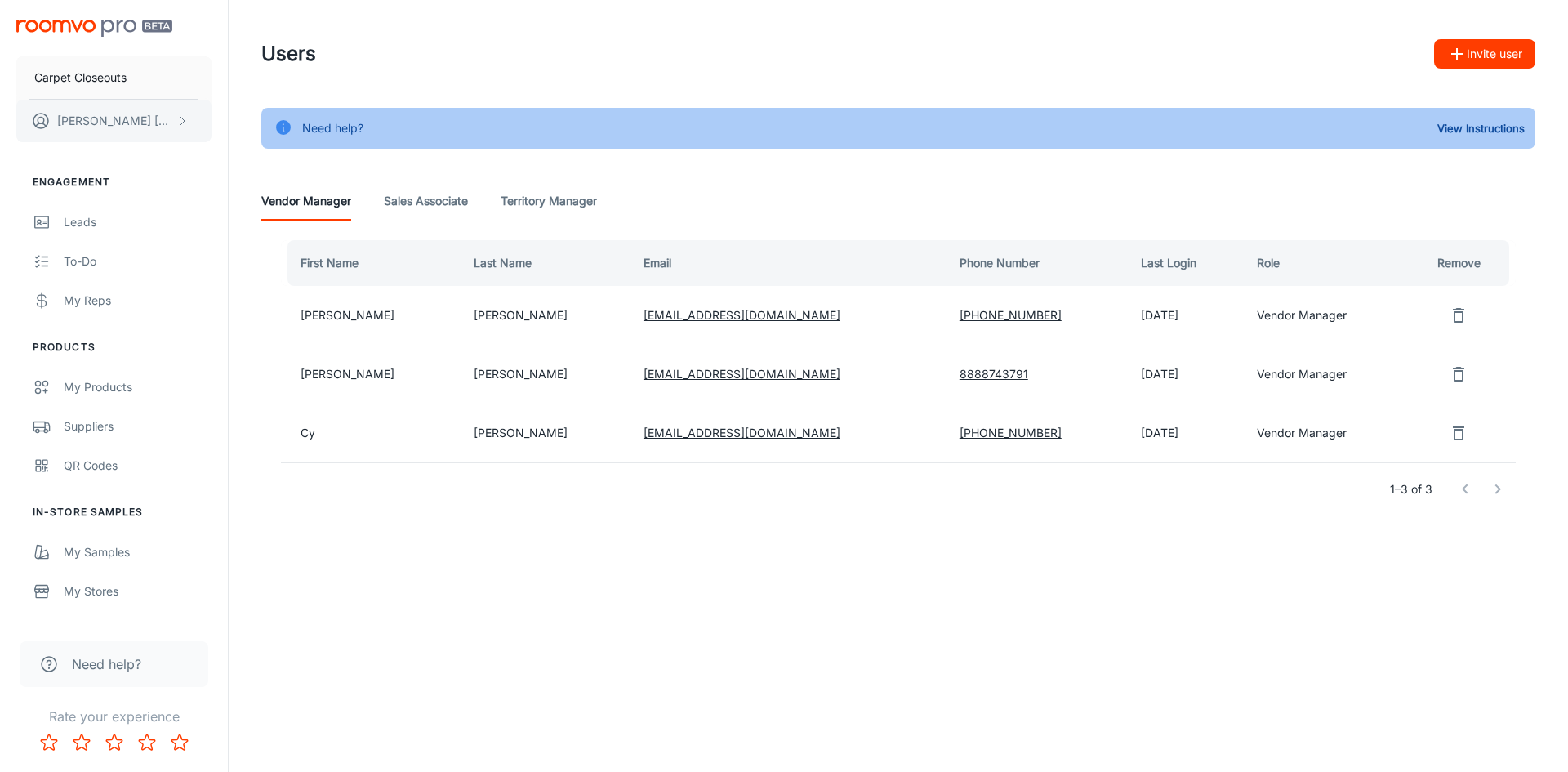
click at [181, 124] on icon "scrollable content" at bounding box center [182, 121] width 13 height 13
click at [310, 625] on div at bounding box center [784, 386] width 1568 height 772
click at [112, 591] on div "My Stores" at bounding box center [137, 591] width 148 height 18
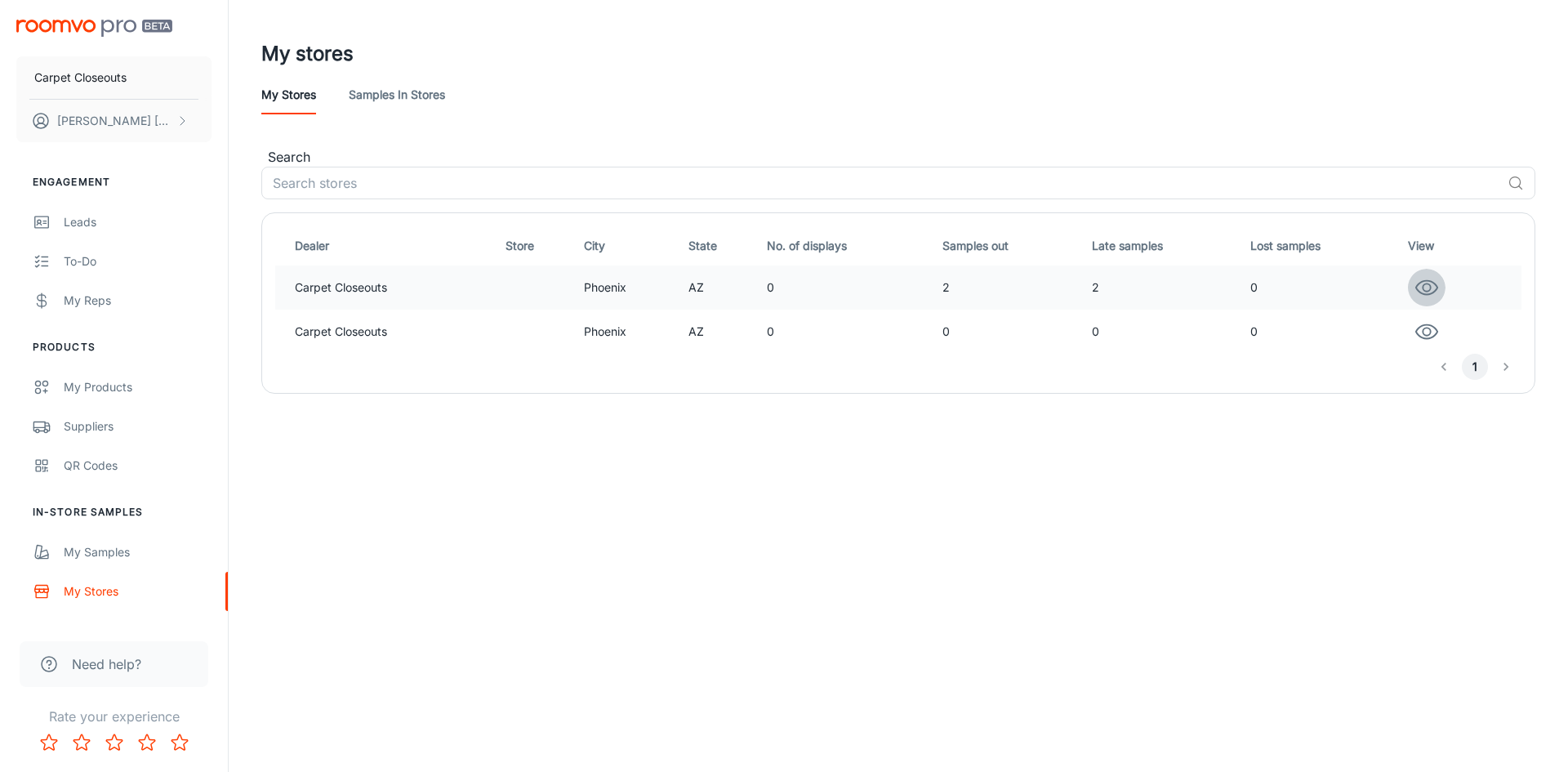
click at [1422, 285] on icon "button" at bounding box center [1427, 288] width 25 height 25
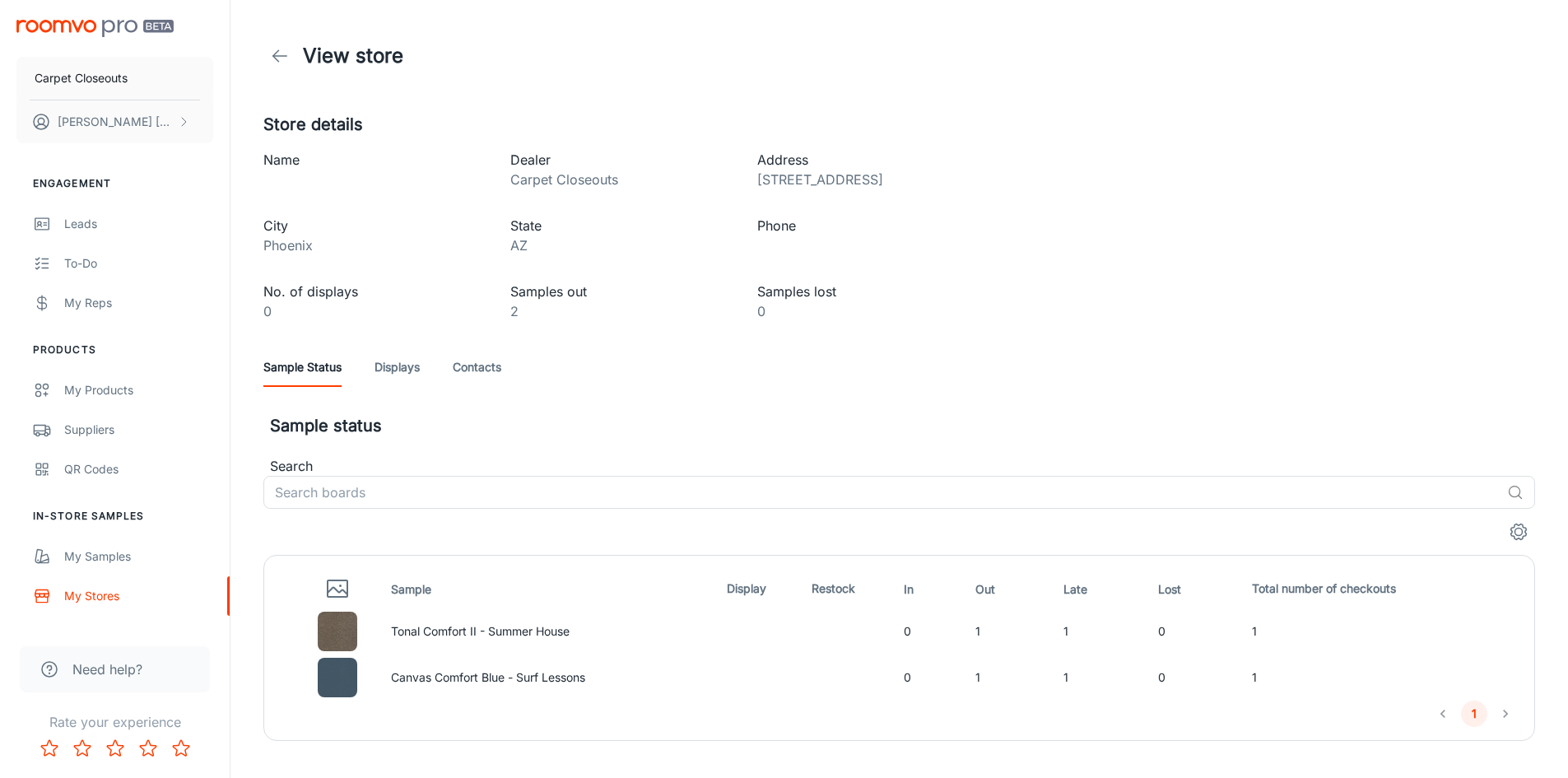
scroll to position [29, 0]
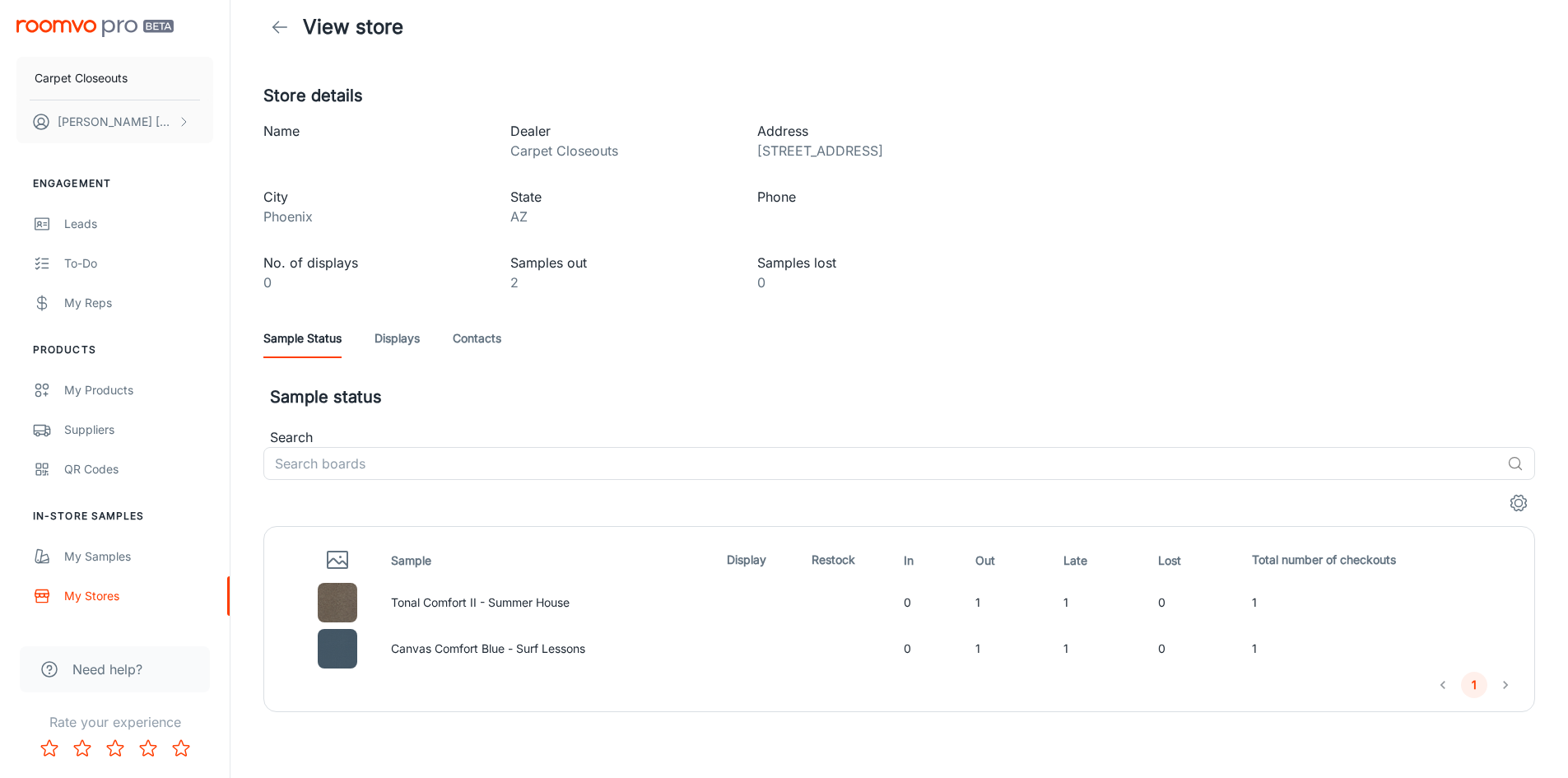
click at [399, 342] on link "Displays" at bounding box center [397, 338] width 45 height 40
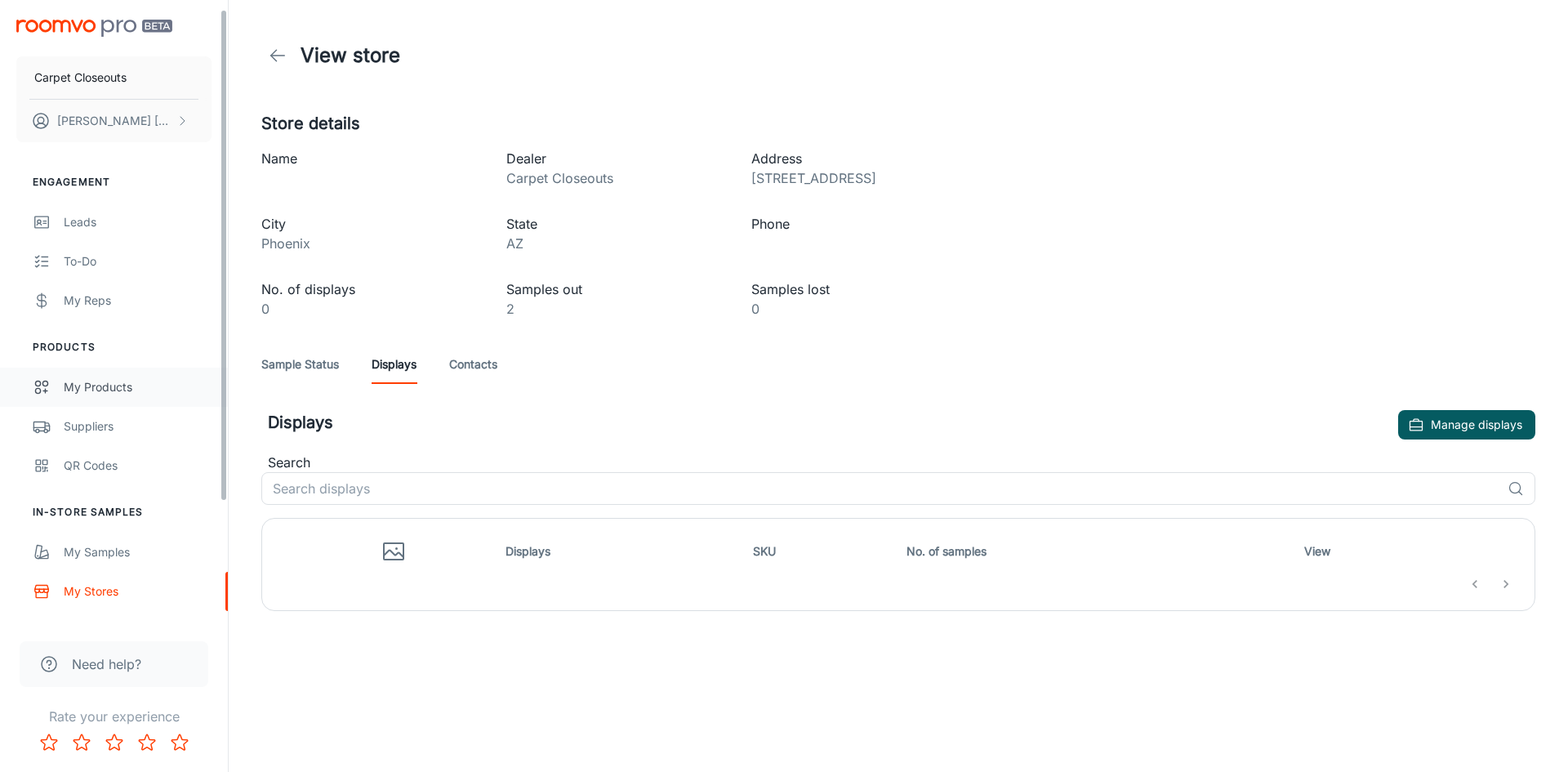
scroll to position [162, 0]
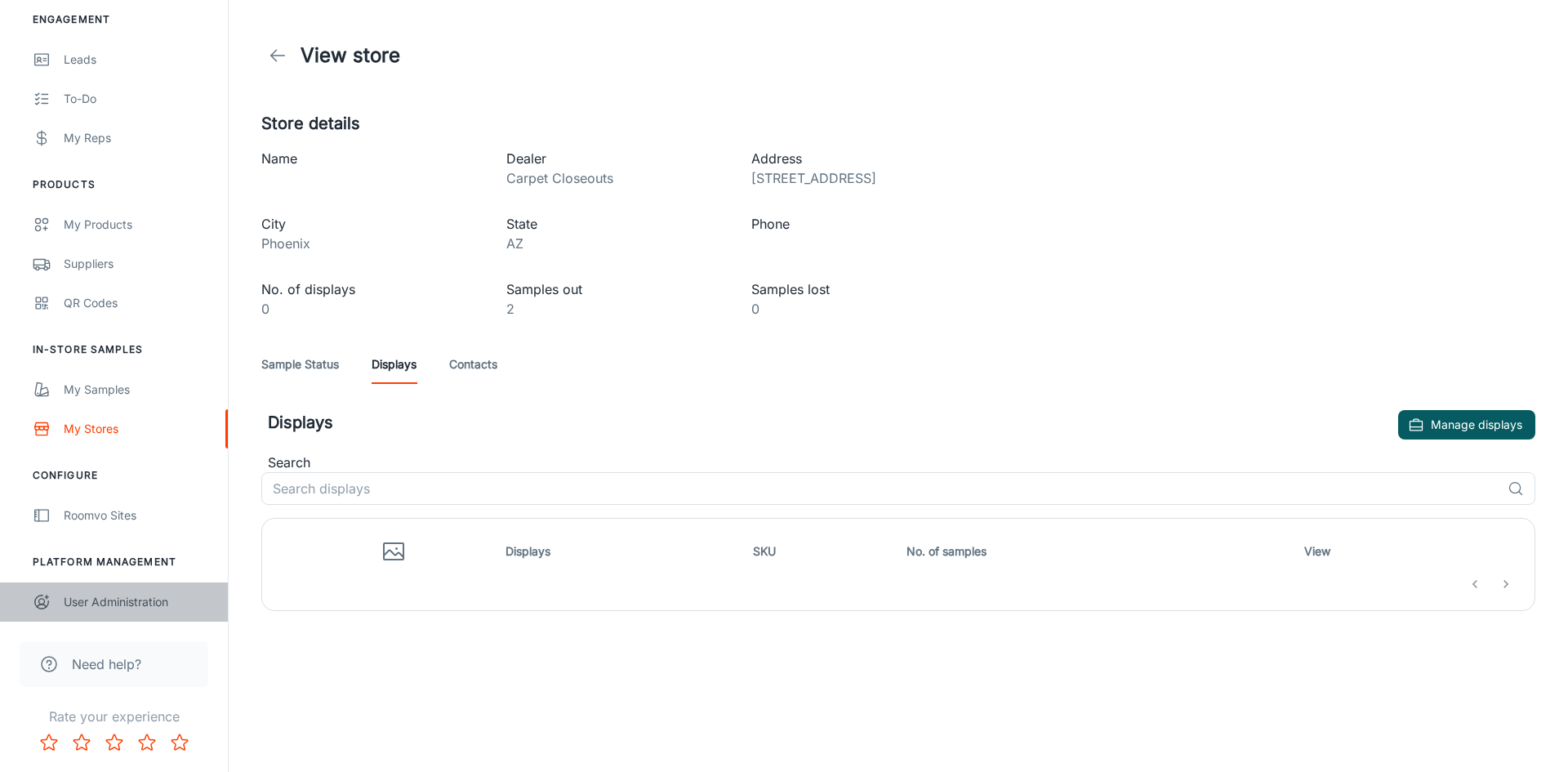
click at [108, 606] on div "User Administration" at bounding box center [137, 602] width 148 height 18
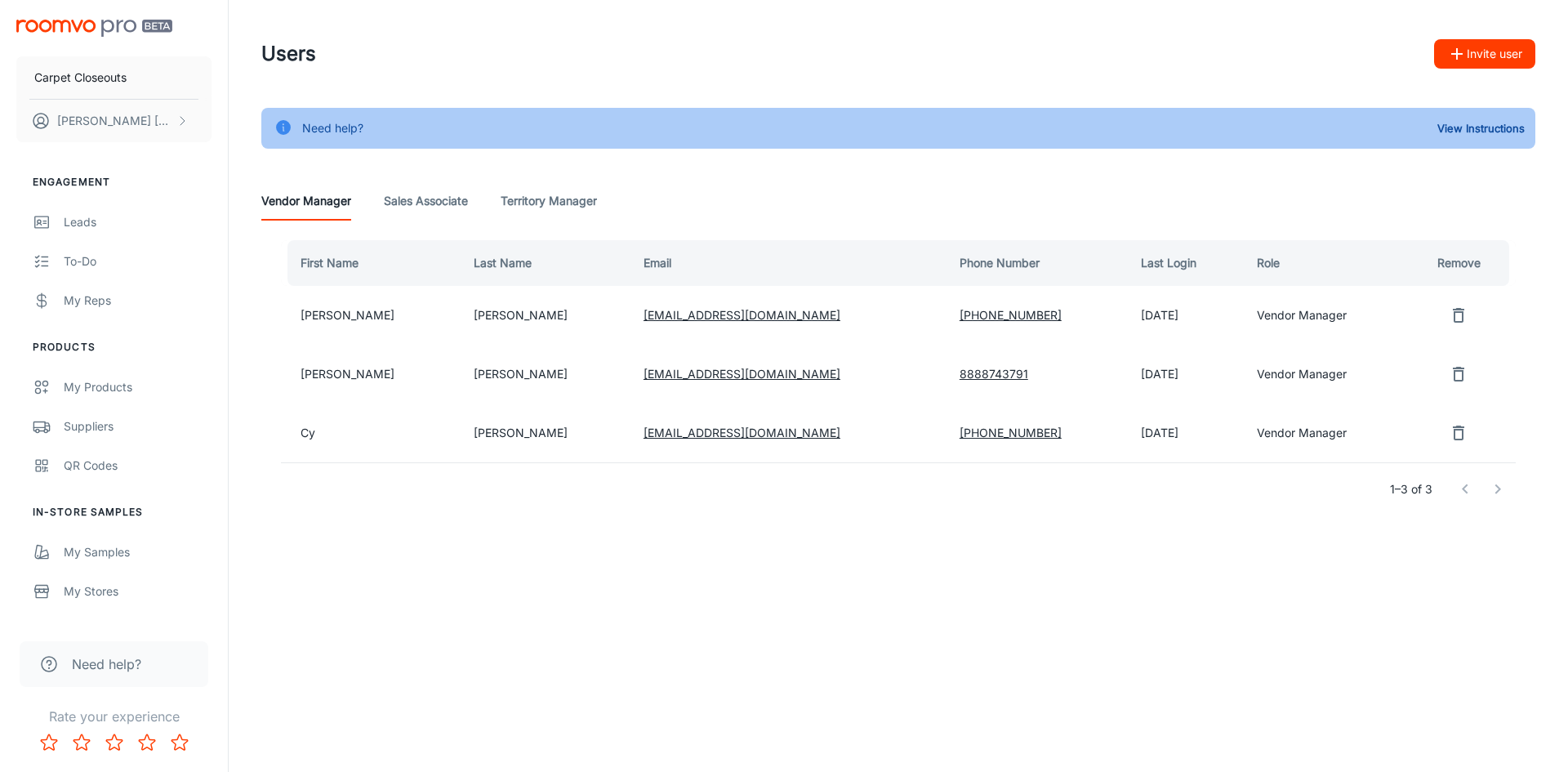
click at [412, 193] on Associate "Sales Associate" at bounding box center [426, 201] width 84 height 40
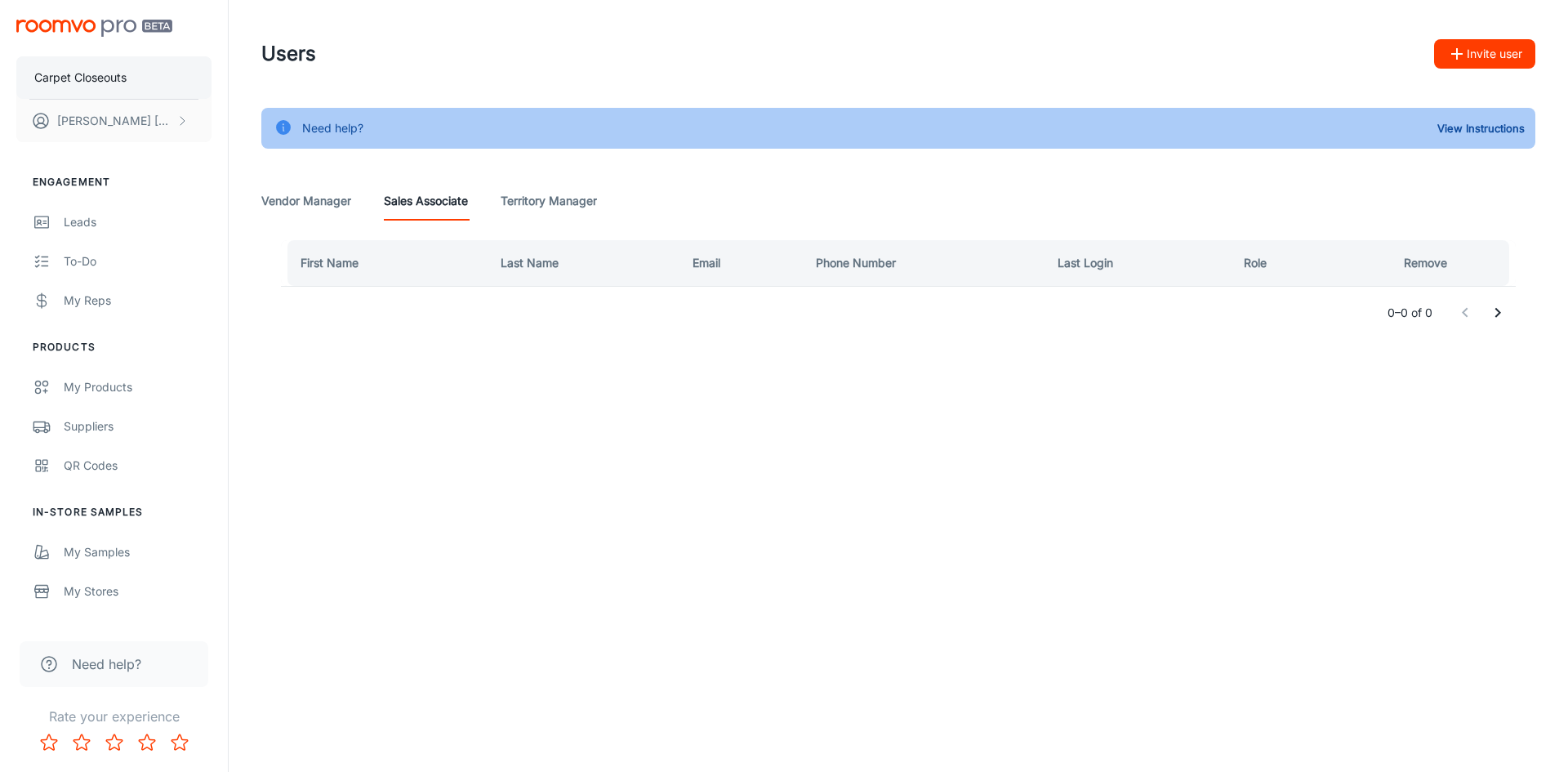
click at [108, 82] on p "Carpet Closeouts" at bounding box center [81, 78] width 92 height 18
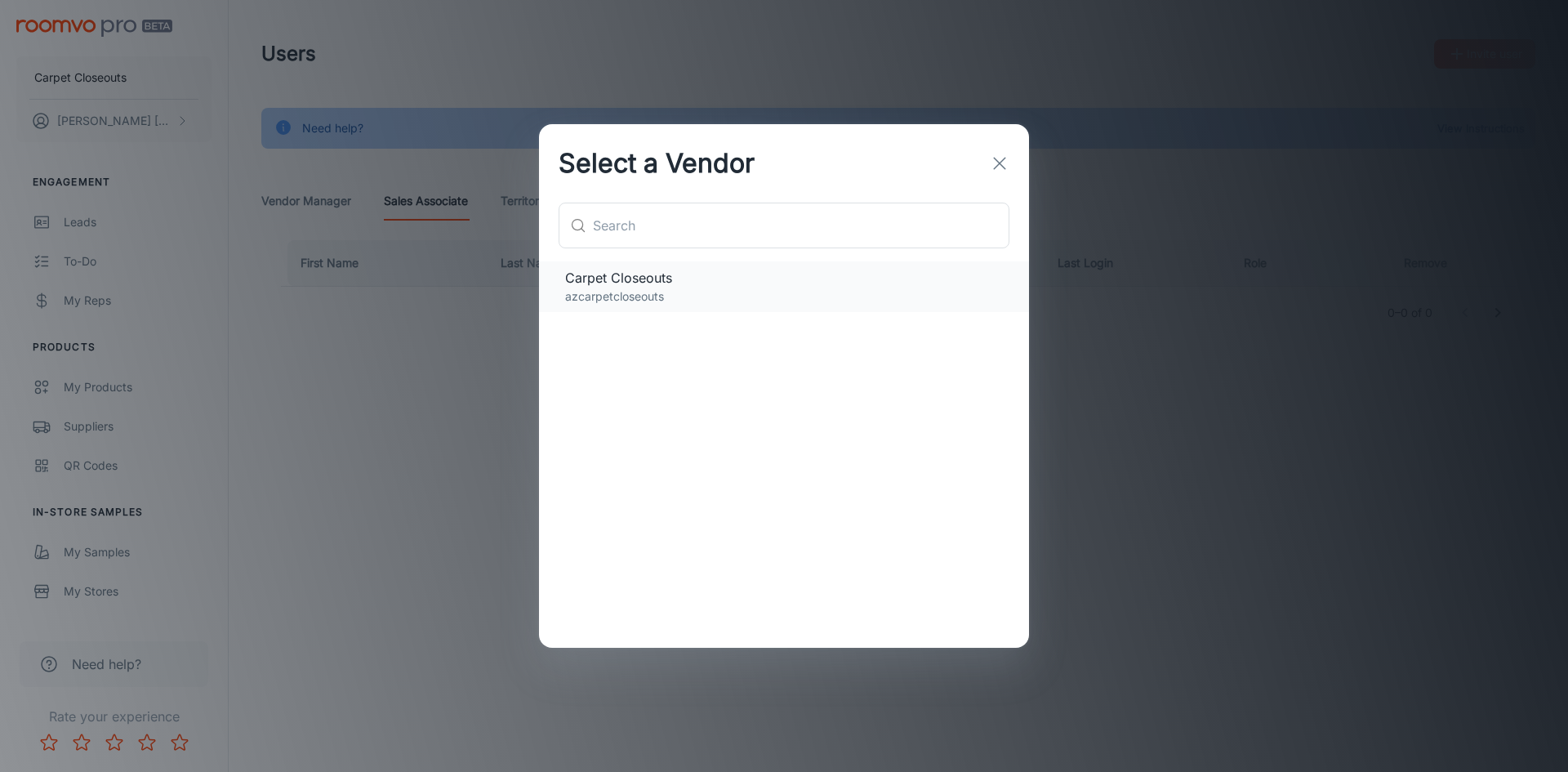
click at [674, 294] on p "azcarpetcloseouts" at bounding box center [784, 297] width 438 height 18
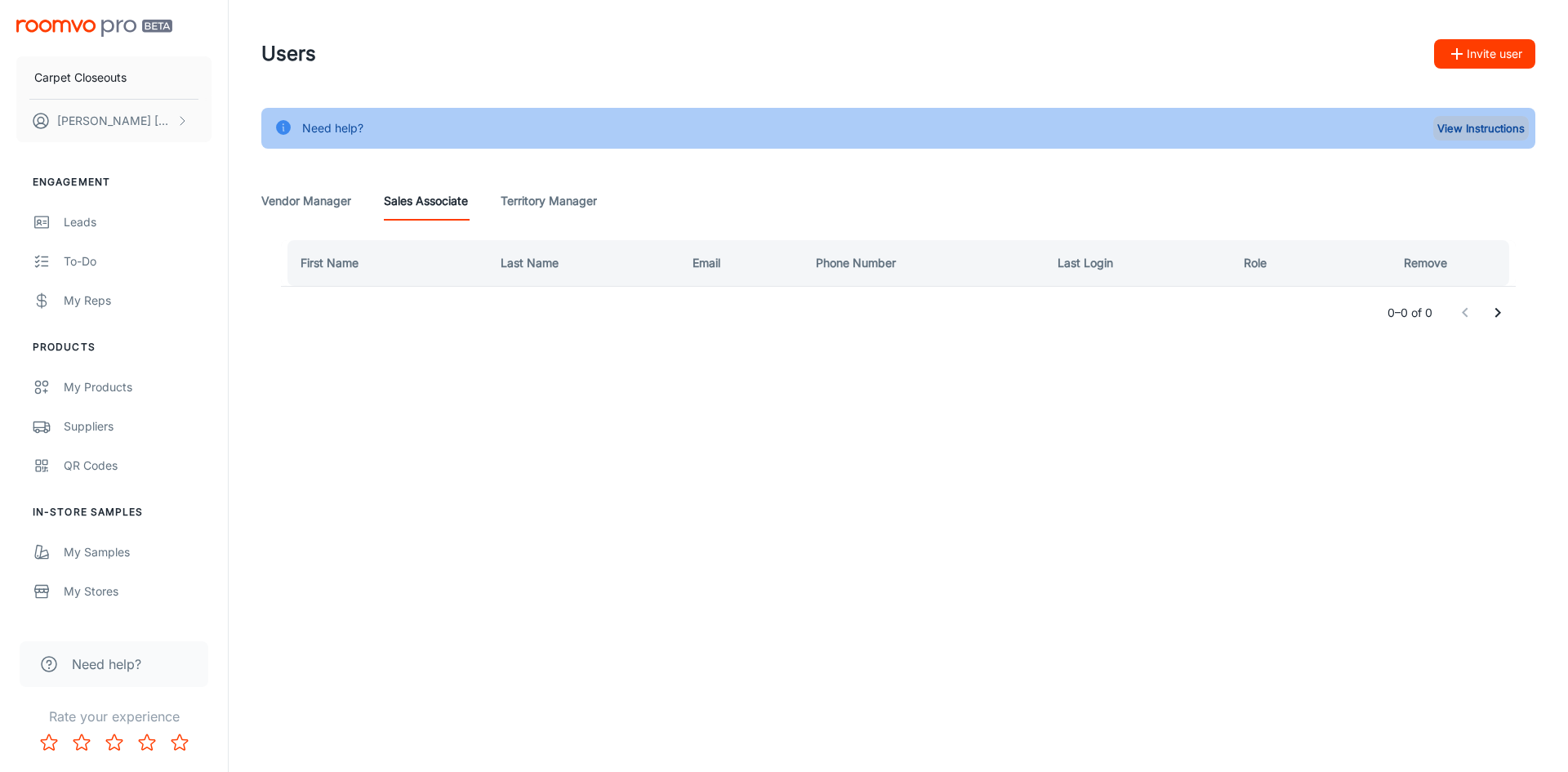
click at [1466, 131] on button "View Instructions" at bounding box center [1481, 129] width 96 height 25
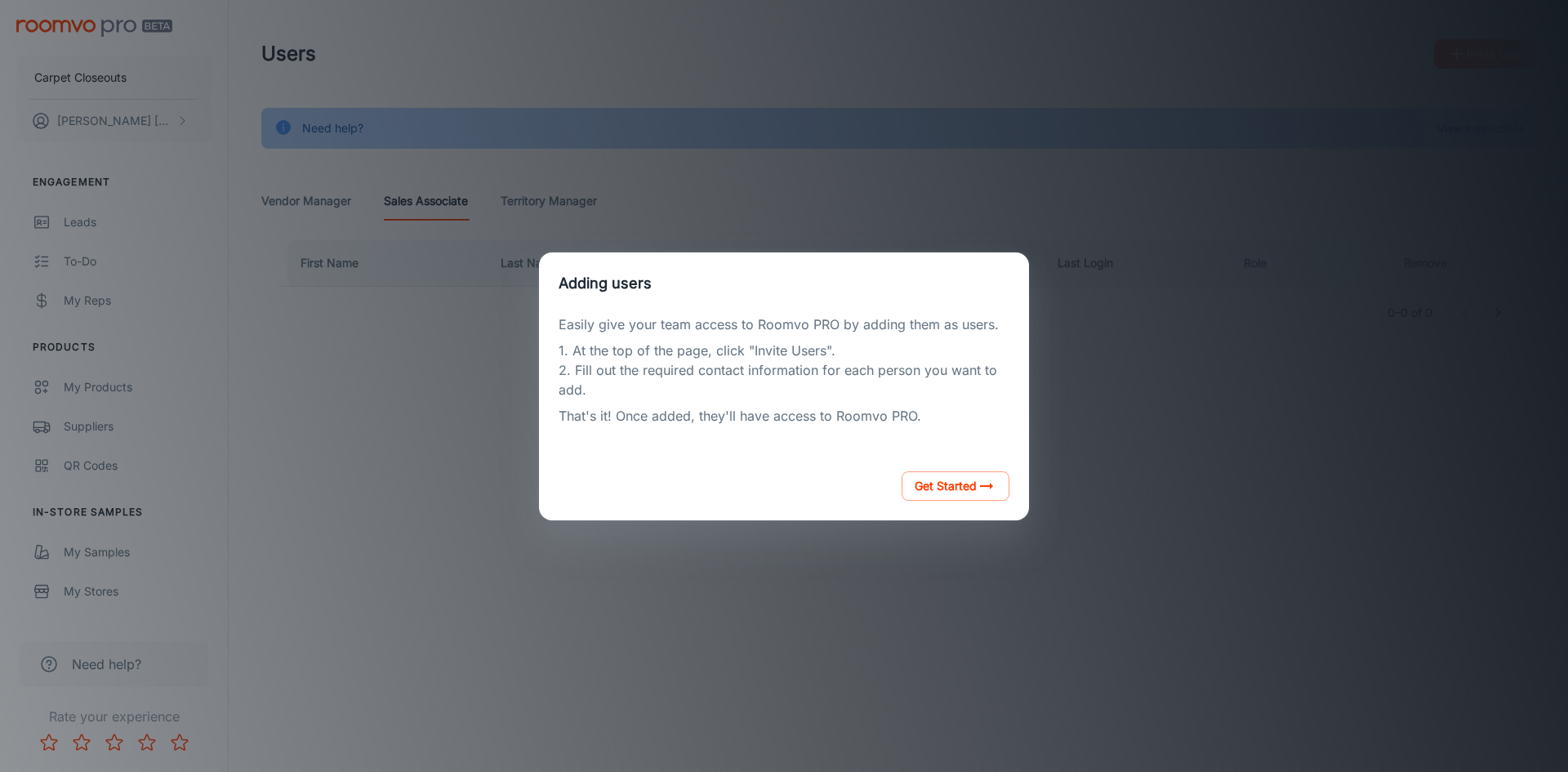
click at [790, 541] on div "Adding users Easily give your team access to Roomvo PRO by adding them as users…" at bounding box center [784, 386] width 1529 height 732
